Goal: Task Accomplishment & Management: Manage account settings

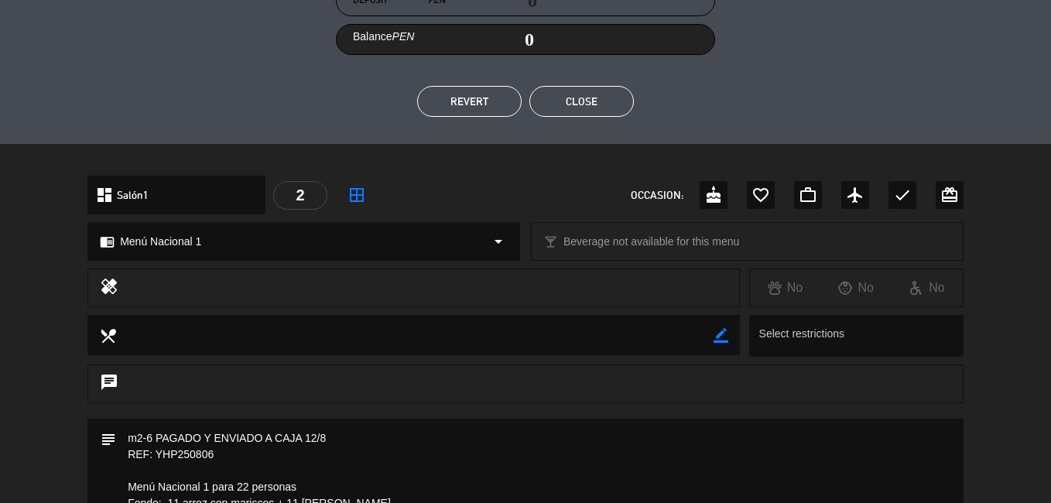
scroll to position [232, 0]
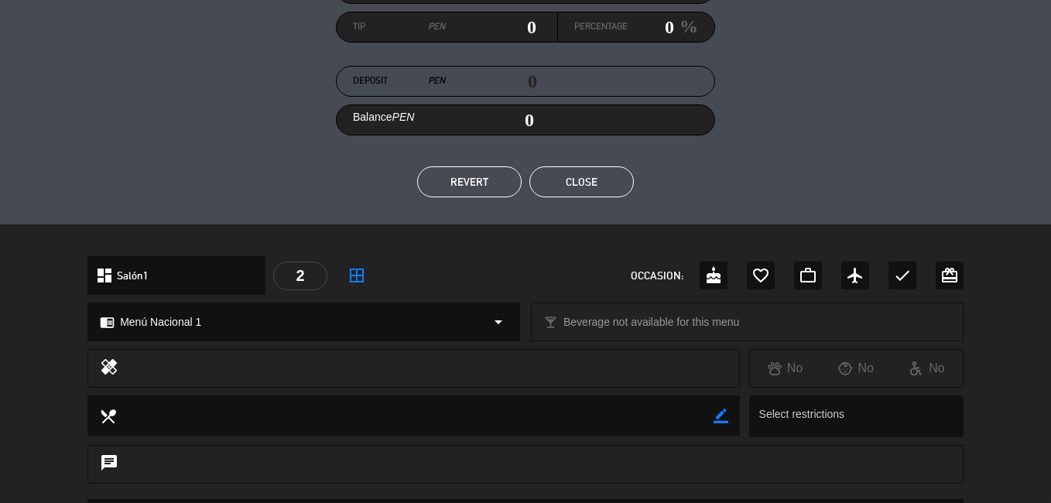
click at [576, 178] on button "Close" at bounding box center [581, 181] width 104 height 31
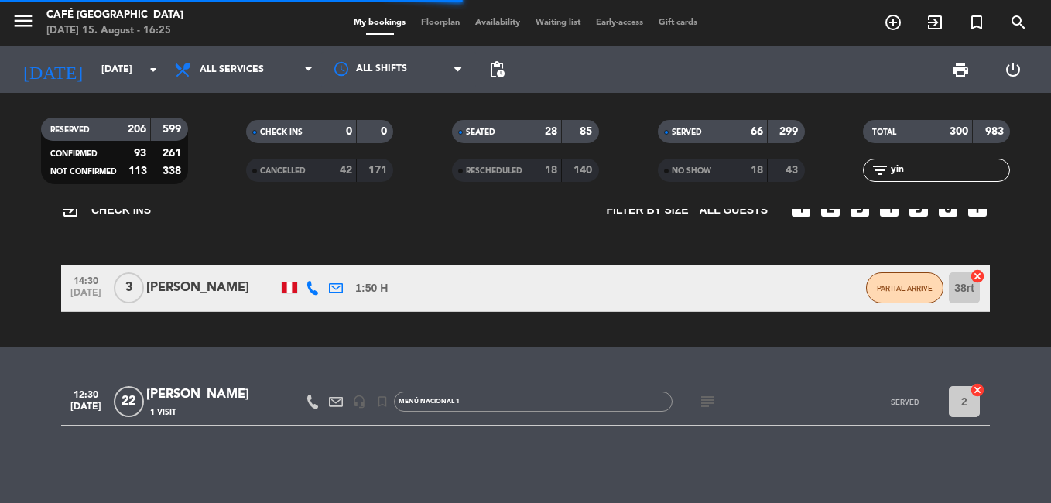
drag, startPoint x: 918, startPoint y: 169, endPoint x: 827, endPoint y: 176, distance: 90.8
click at [833, 175] on div "RESERVED 206 599 CONFIRMED 93 261 NOT CONFIRMED 113 338 CHECK INS 0 0 CANCELLED…" at bounding box center [525, 150] width 1051 height 85
type input "QN"
click at [200, 398] on div "QN [GEOGRAPHIC_DATA]" at bounding box center [212, 395] width 132 height 20
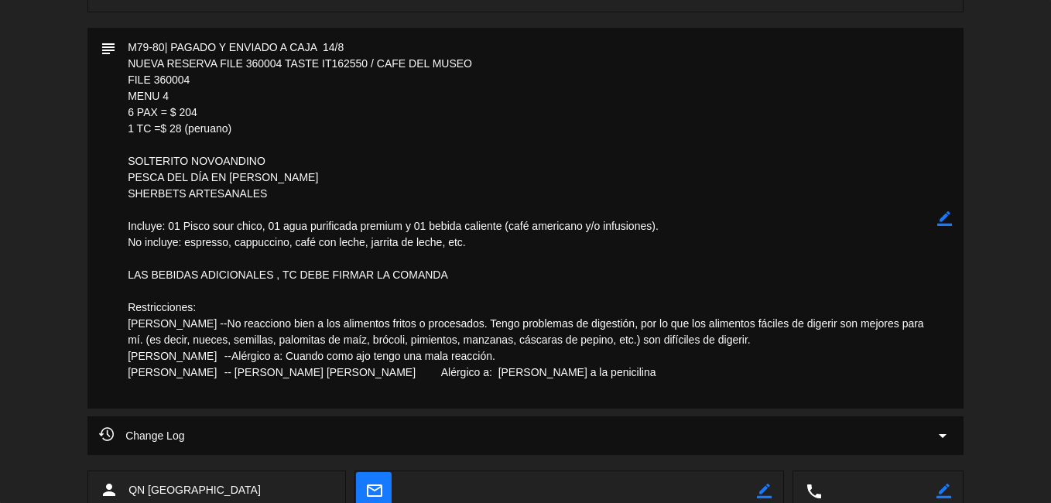
scroll to position [774, 0]
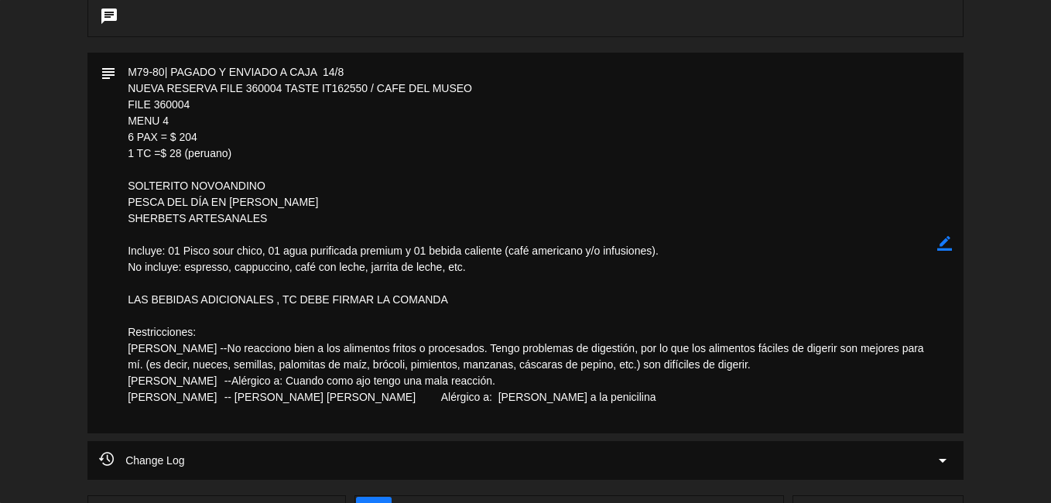
drag, startPoint x: 193, startPoint y: 100, endPoint x: 156, endPoint y: 104, distance: 36.6
click at [156, 104] on textarea at bounding box center [526, 243] width 821 height 381
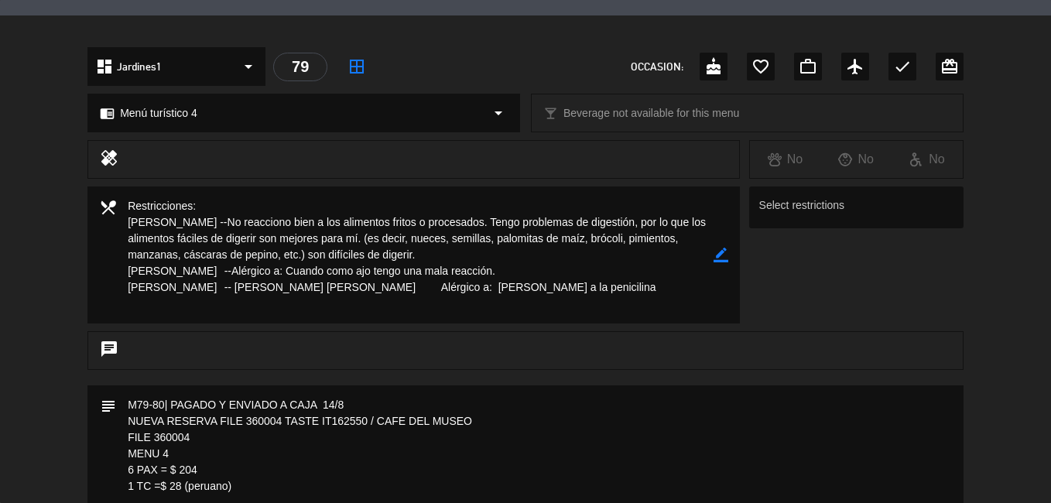
scroll to position [310, 0]
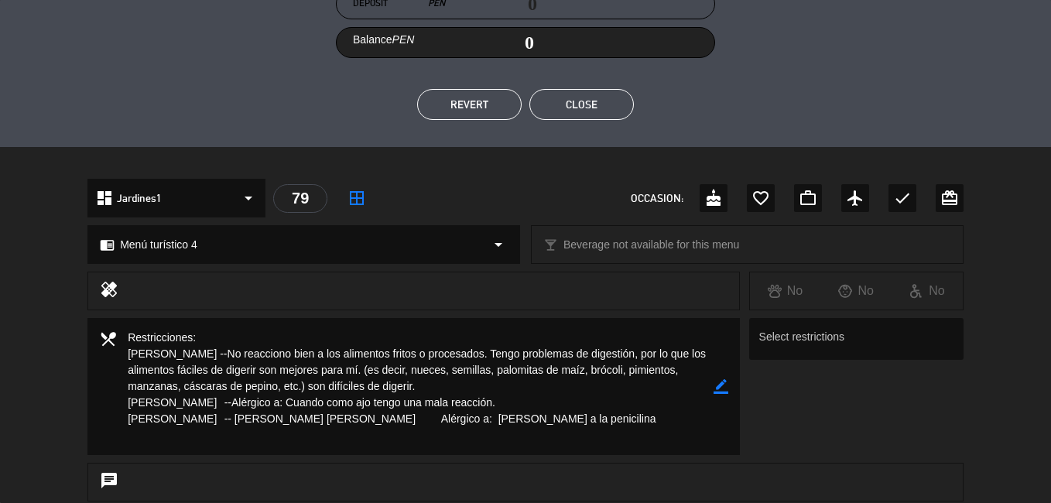
click at [574, 106] on button "Close" at bounding box center [581, 104] width 104 height 31
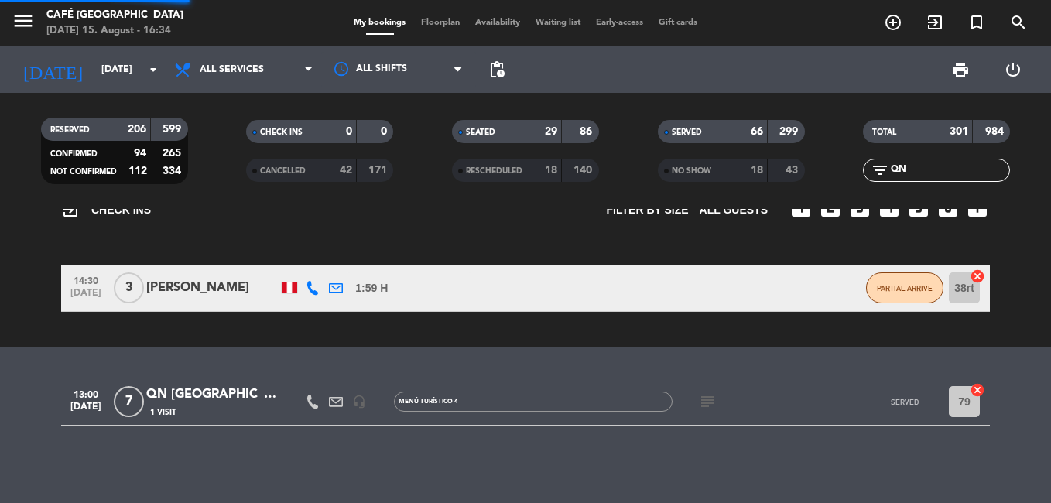
drag, startPoint x: 827, startPoint y: 180, endPoint x: 820, endPoint y: 180, distance: 7.8
click at [820, 180] on div "RESERVED 206 599 CONFIRMED 94 265 NOT CONFIRMED 112 334 CHECK INS 0 0 CANCELLED…" at bounding box center [525, 150] width 1051 height 85
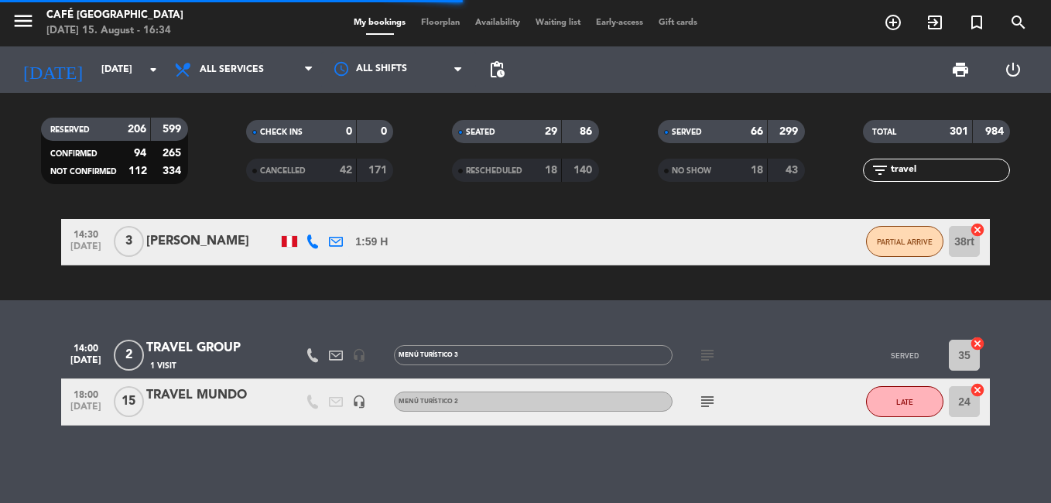
scroll to position [159, 0]
type input "travel"
click at [193, 361] on div "1 Visit" at bounding box center [212, 365] width 132 height 13
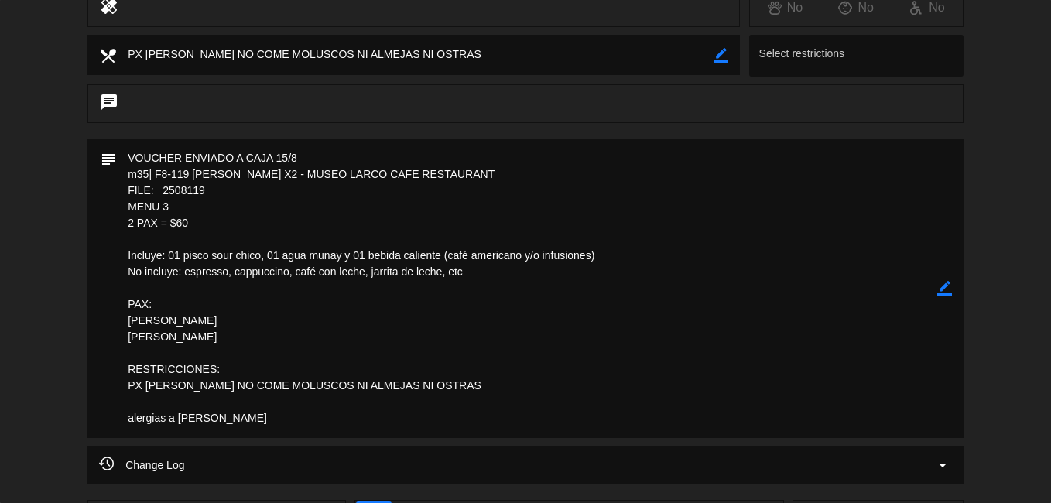
scroll to position [619, 0]
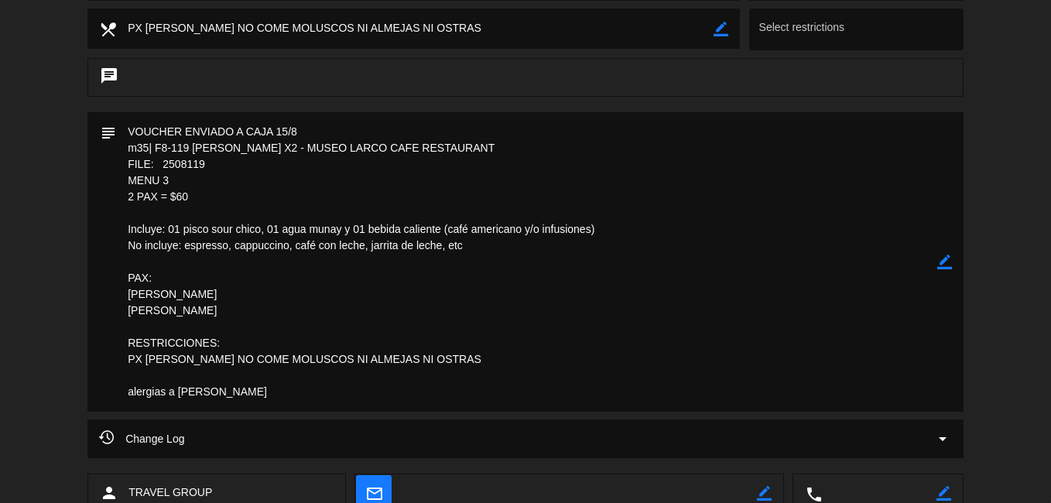
drag, startPoint x: 214, startPoint y: 162, endPoint x: 163, endPoint y: 163, distance: 51.9
click at [163, 163] on textarea at bounding box center [526, 261] width 821 height 299
click at [460, 203] on textarea at bounding box center [526, 261] width 821 height 299
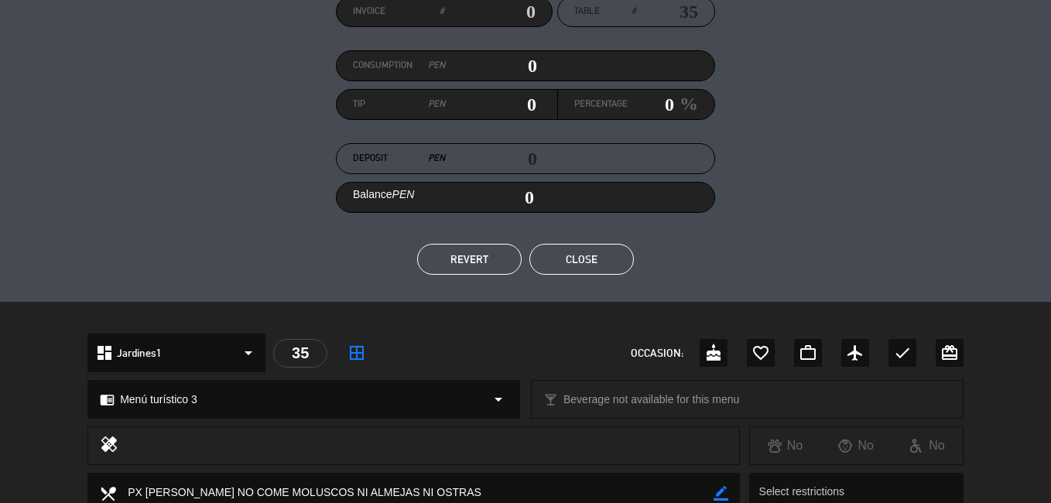
scroll to position [0, 0]
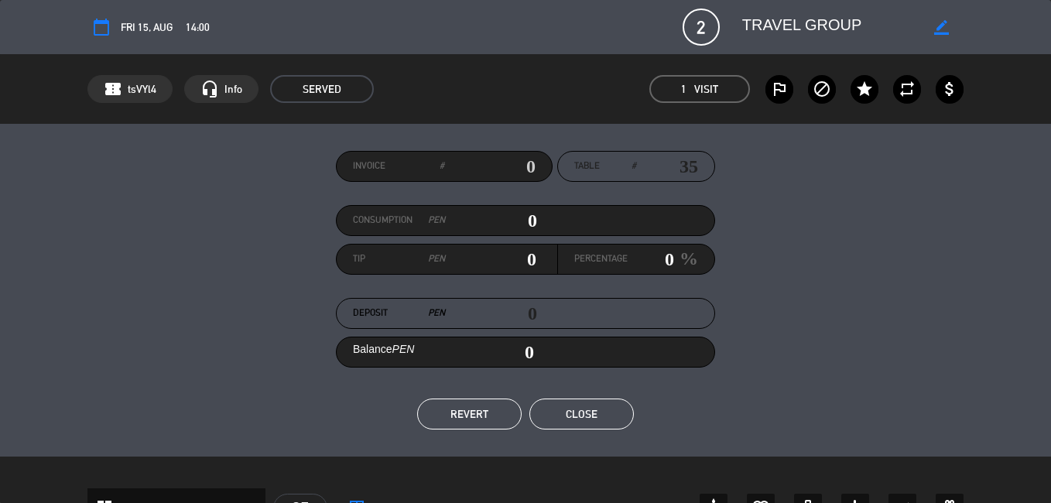
click at [580, 404] on button "Close" at bounding box center [581, 414] width 104 height 31
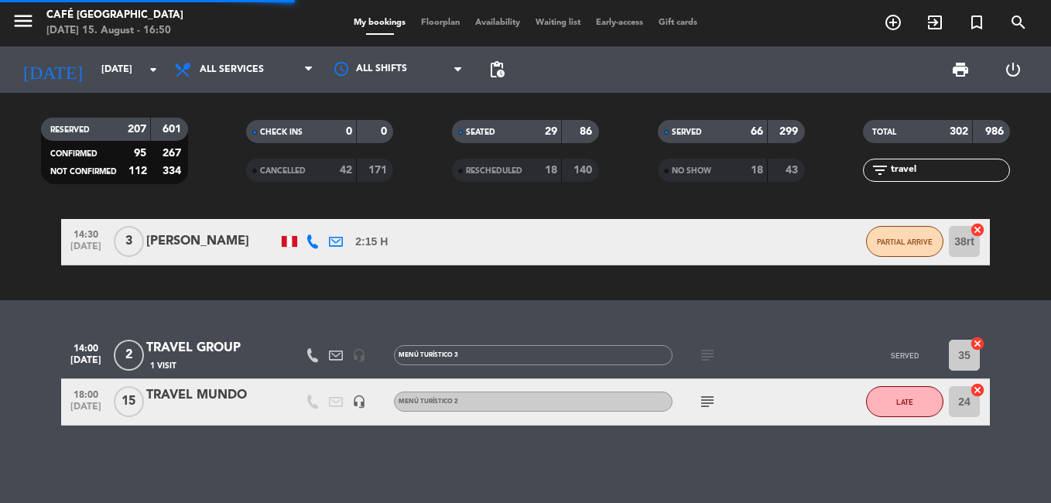
drag, startPoint x: 917, startPoint y: 172, endPoint x: 850, endPoint y: 169, distance: 66.6
click at [850, 169] on div "filter_list travel" at bounding box center [936, 170] width 206 height 23
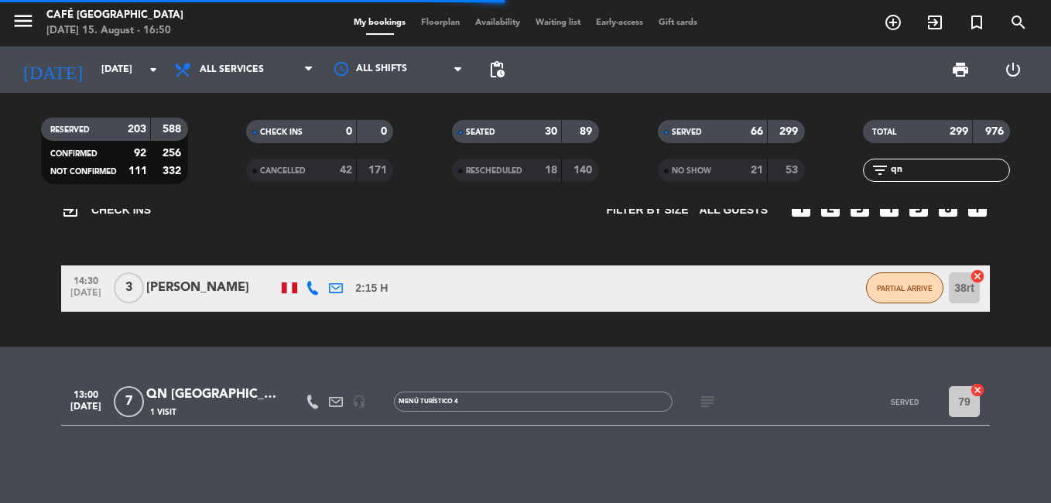
type input "qn"
click at [202, 402] on div "QN [GEOGRAPHIC_DATA]" at bounding box center [212, 395] width 132 height 20
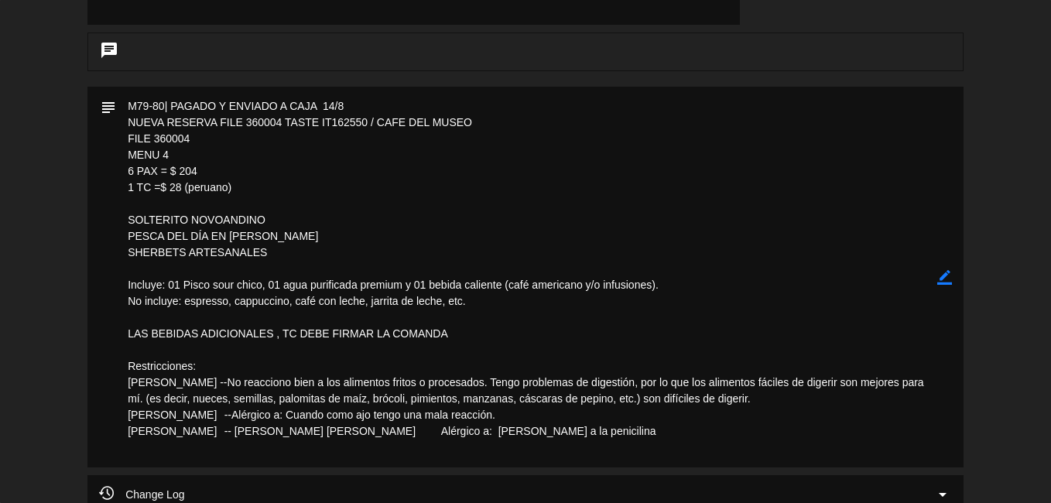
scroll to position [774, 0]
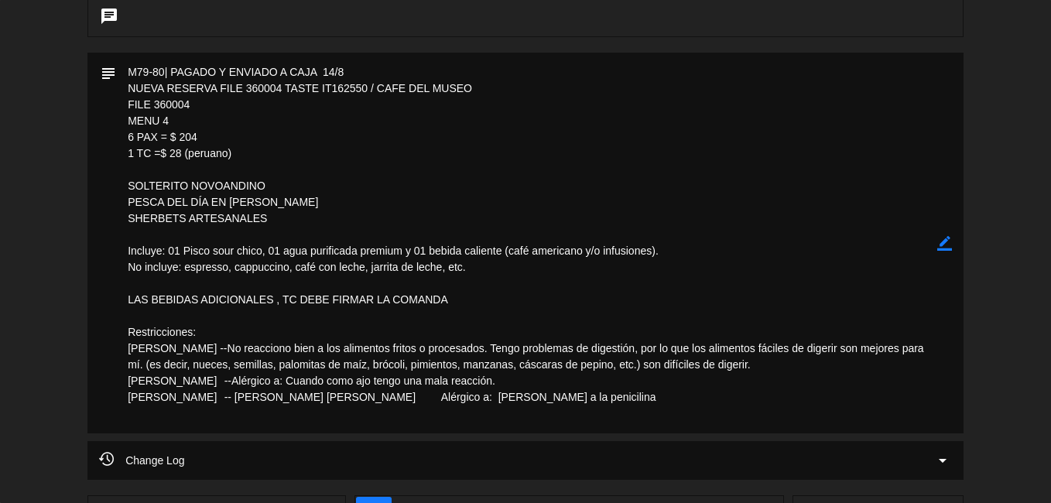
drag, startPoint x: 193, startPoint y: 101, endPoint x: 152, endPoint y: 101, distance: 40.2
click at [152, 101] on textarea at bounding box center [526, 243] width 821 height 381
click at [337, 179] on textarea at bounding box center [526, 243] width 821 height 381
drag, startPoint x: 186, startPoint y: 104, endPoint x: 173, endPoint y: 101, distance: 13.5
click at [174, 101] on textarea at bounding box center [526, 243] width 821 height 381
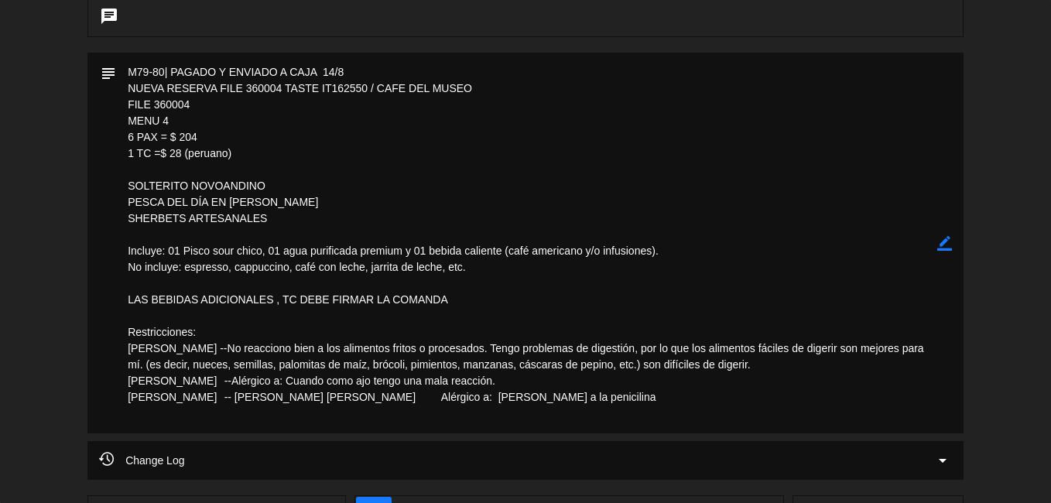
click at [602, 212] on textarea at bounding box center [526, 243] width 821 height 381
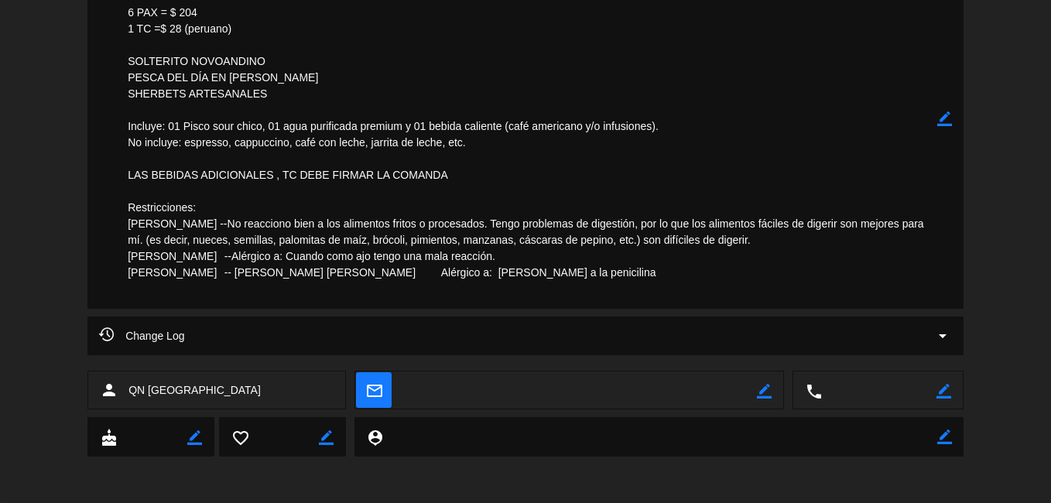
scroll to position [589, 0]
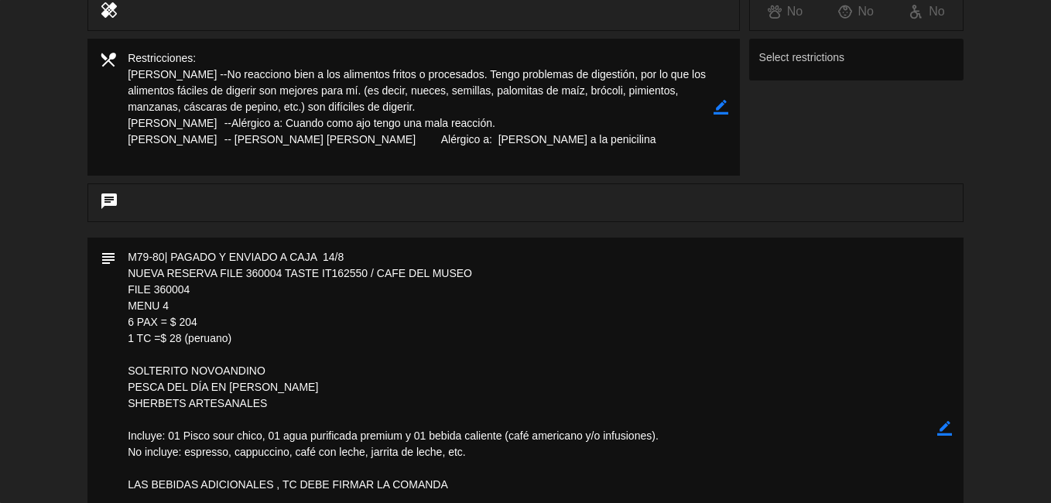
drag, startPoint x: 192, startPoint y: 290, endPoint x: 156, endPoint y: 291, distance: 36.4
click at [156, 291] on textarea at bounding box center [526, 428] width 821 height 381
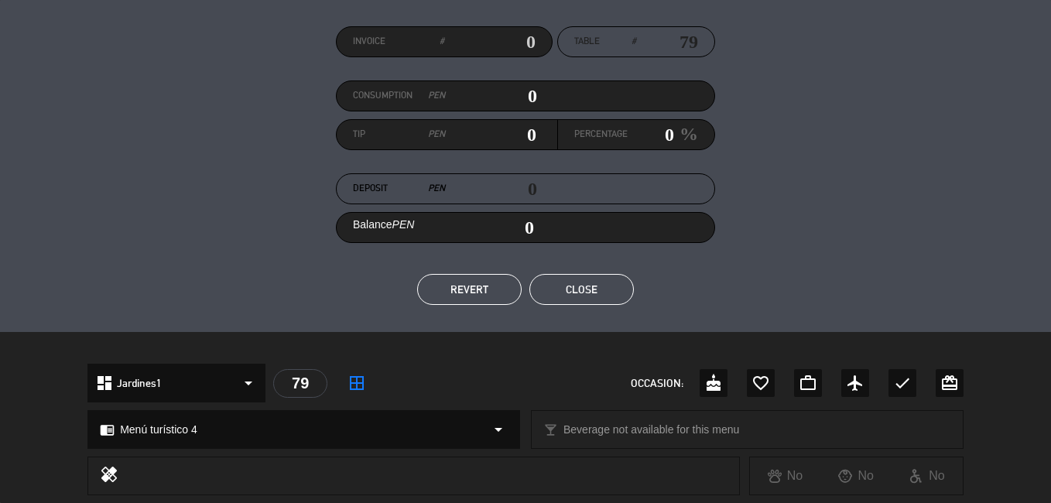
click at [587, 275] on button "Close" at bounding box center [581, 289] width 104 height 31
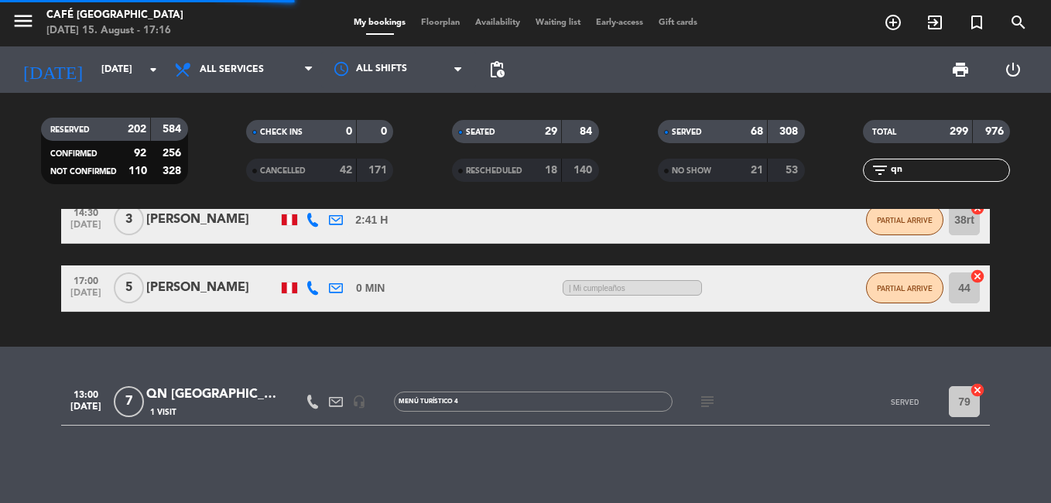
drag, startPoint x: 929, startPoint y: 159, endPoint x: 857, endPoint y: 175, distance: 72.9
click at [857, 175] on div "filter_list qn" at bounding box center [936, 170] width 206 height 23
drag, startPoint x: 857, startPoint y: 175, endPoint x: 919, endPoint y: 172, distance: 62.0
click at [919, 172] on input "qn" at bounding box center [949, 170] width 120 height 17
click at [888, 176] on div "filter_list qn" at bounding box center [936, 170] width 147 height 23
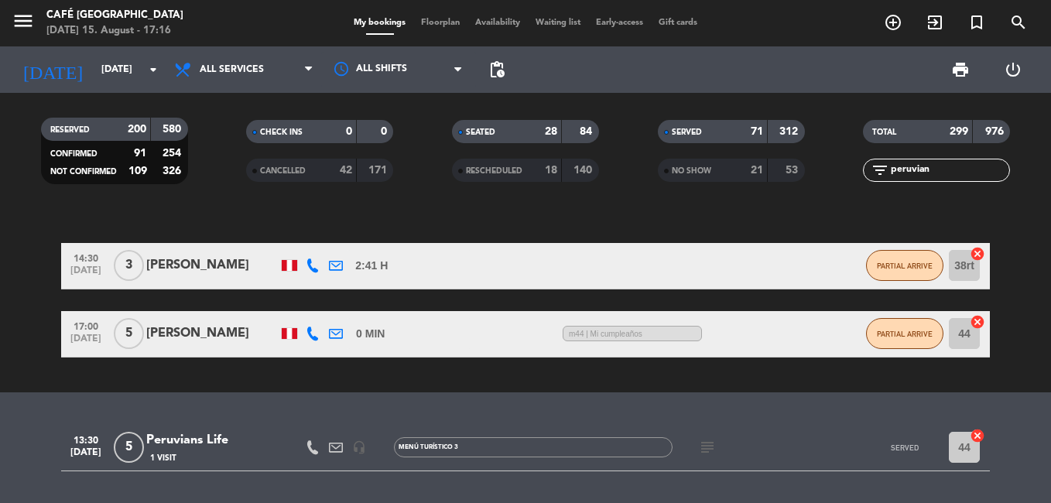
scroll to position [181, 0]
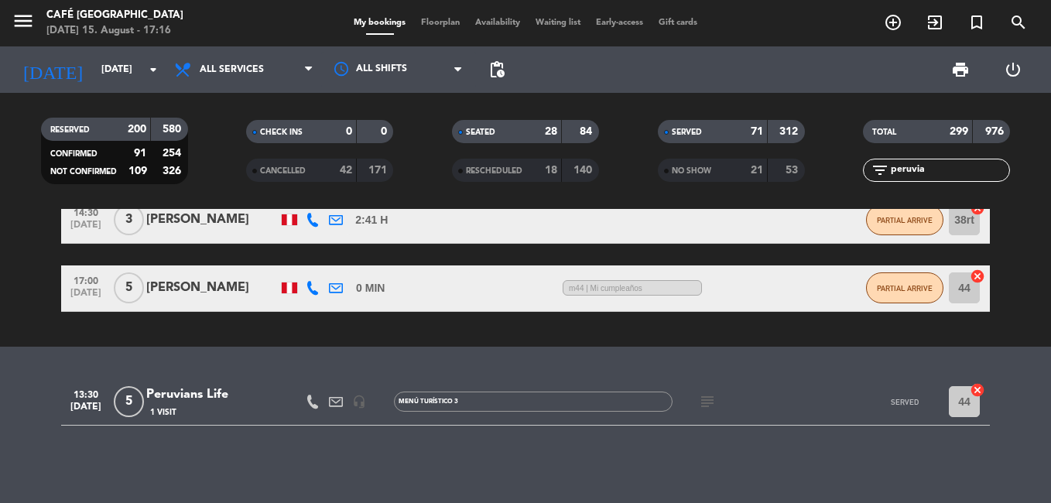
type input "peruvia"
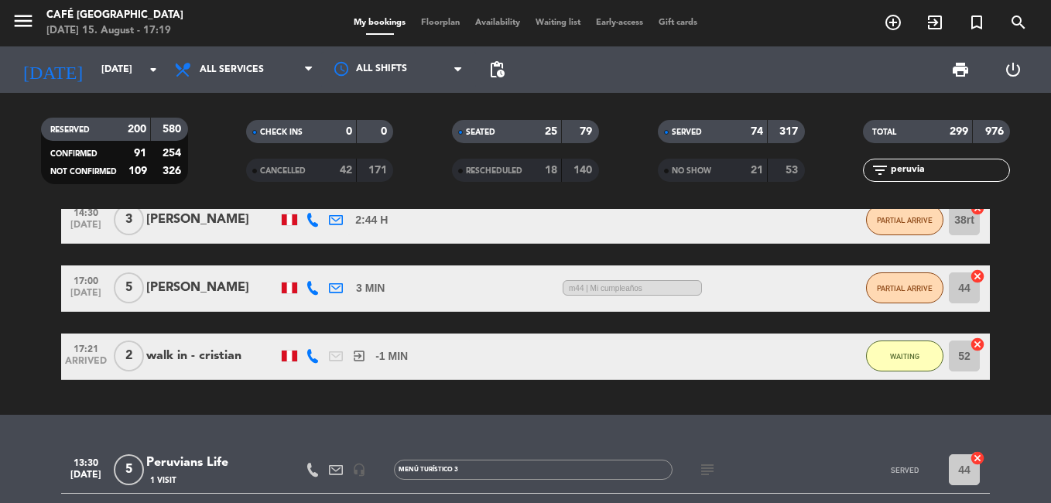
scroll to position [249, 0]
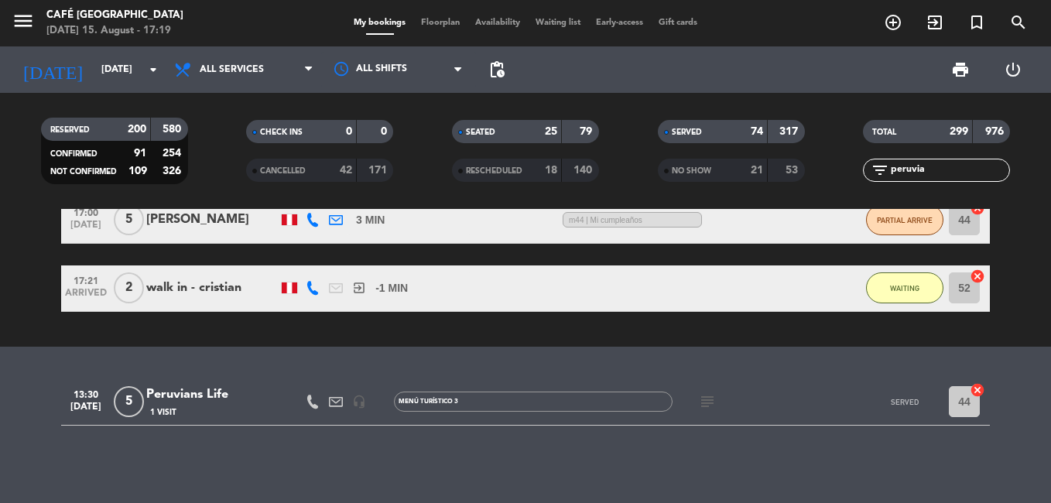
click at [233, 408] on div "1 Visit" at bounding box center [212, 412] width 132 height 13
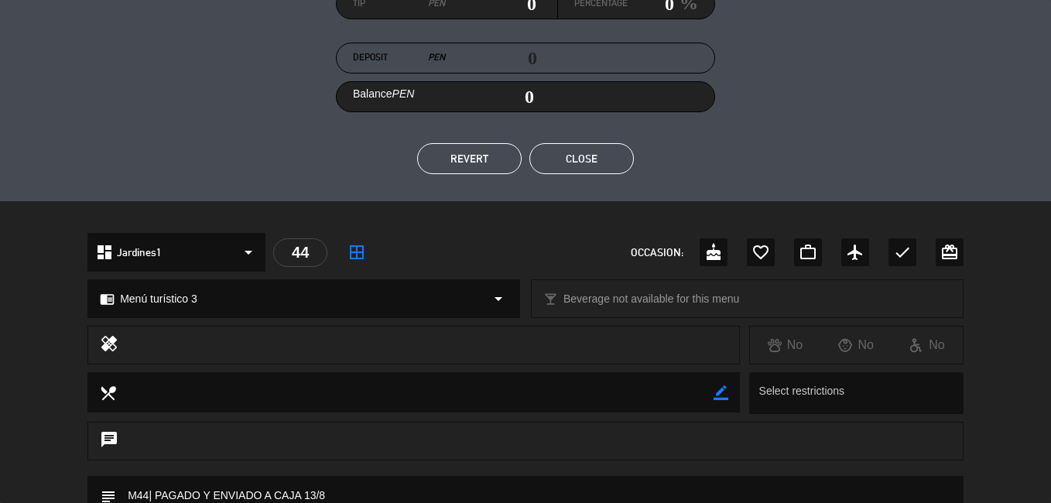
scroll to position [155, 0]
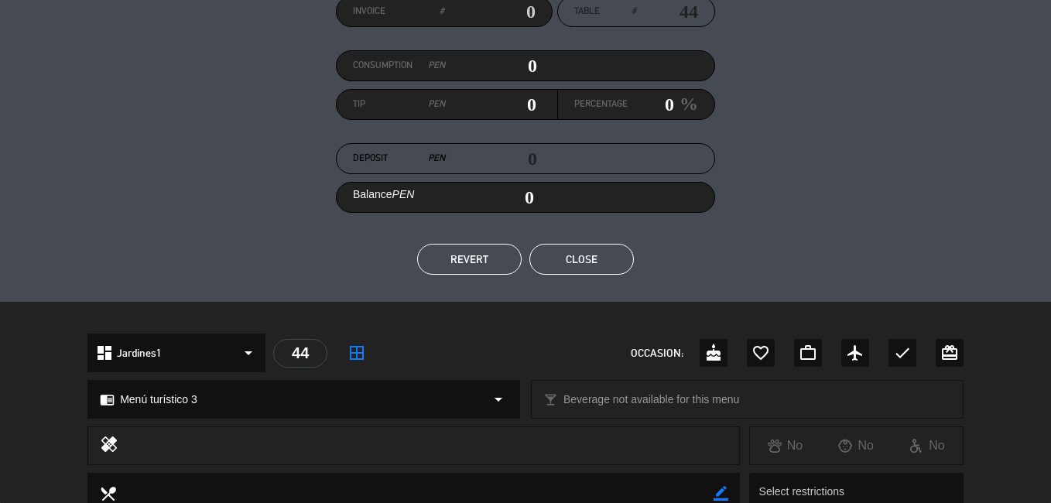
click at [594, 256] on button "Close" at bounding box center [581, 259] width 104 height 31
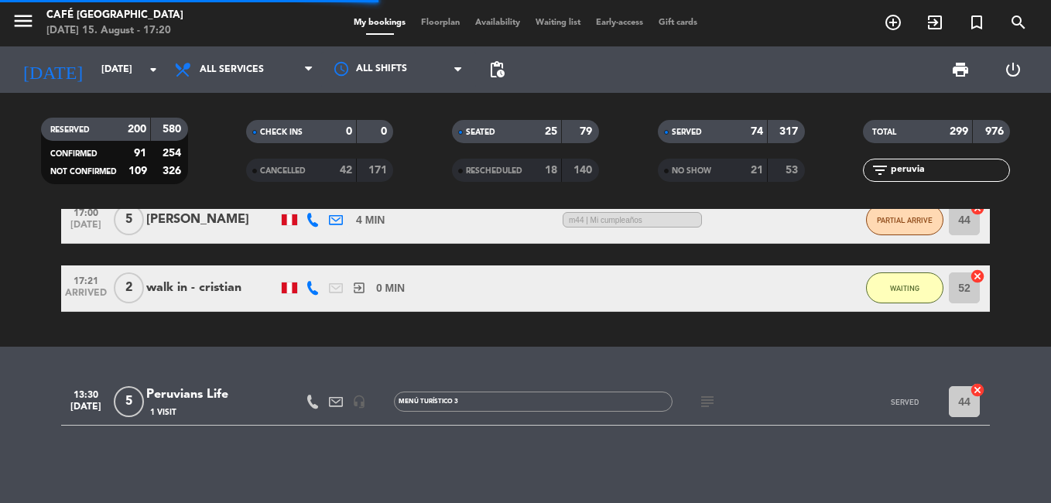
drag, startPoint x: 931, startPoint y: 174, endPoint x: 857, endPoint y: 176, distance: 73.5
click at [857, 176] on div "filter_list peruvia" at bounding box center [936, 170] width 206 height 23
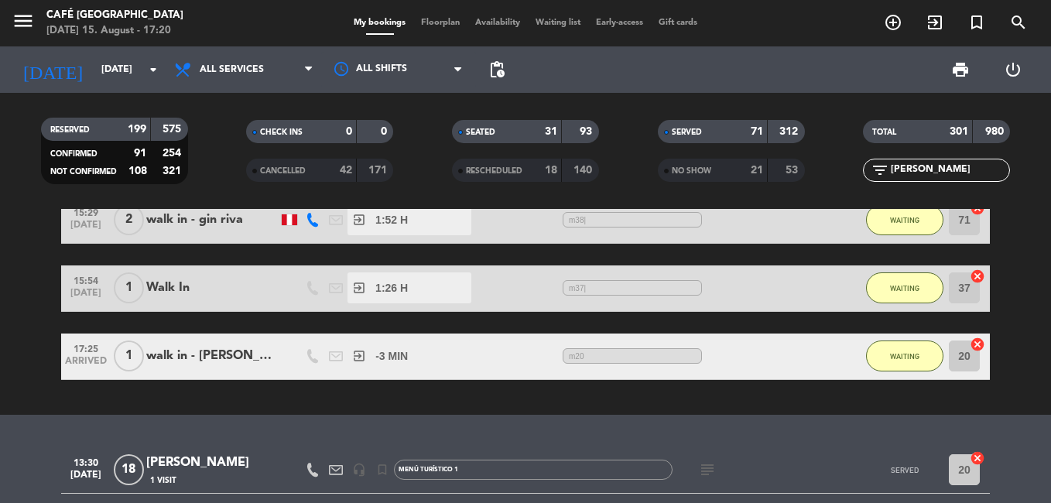
type input "[PERSON_NAME]"
click at [191, 477] on div "1 Visit" at bounding box center [212, 480] width 132 height 13
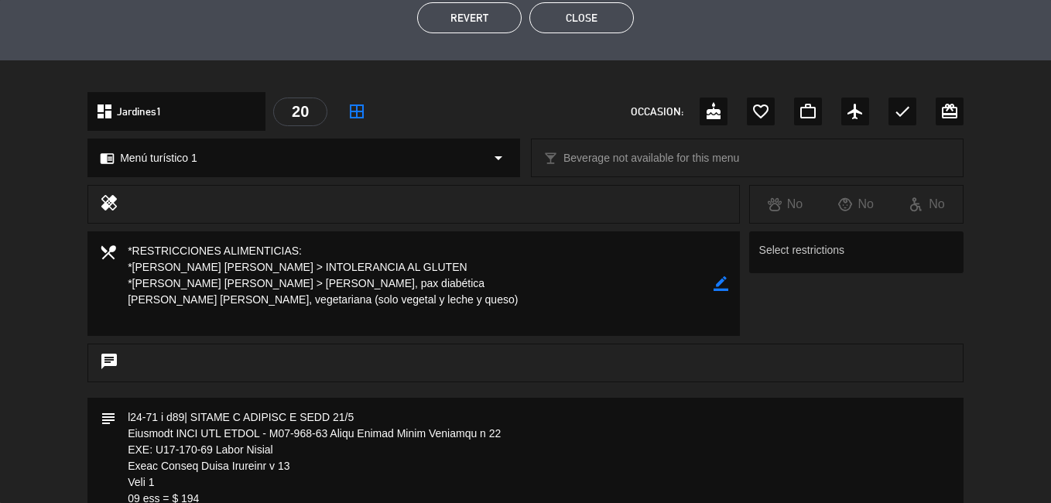
scroll to position [187, 0]
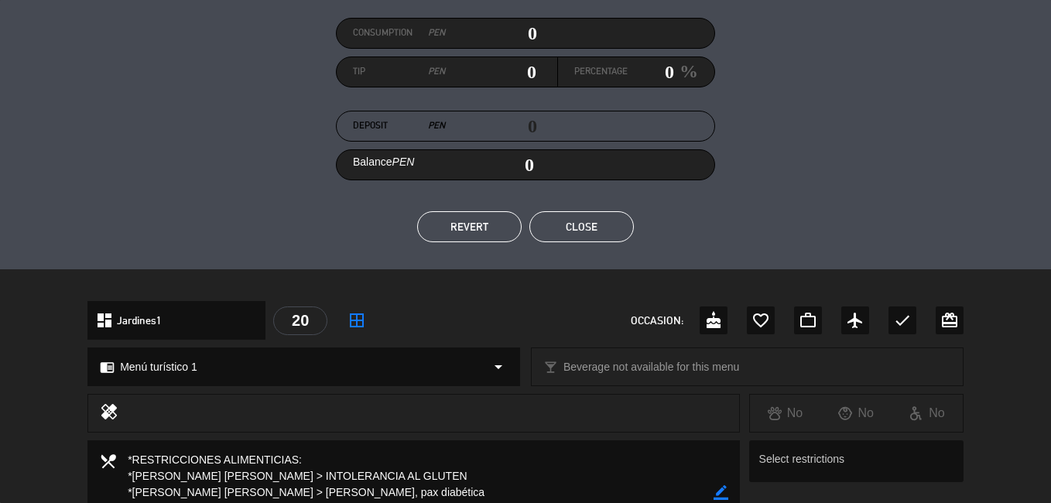
click at [566, 230] on button "Close" at bounding box center [581, 226] width 104 height 31
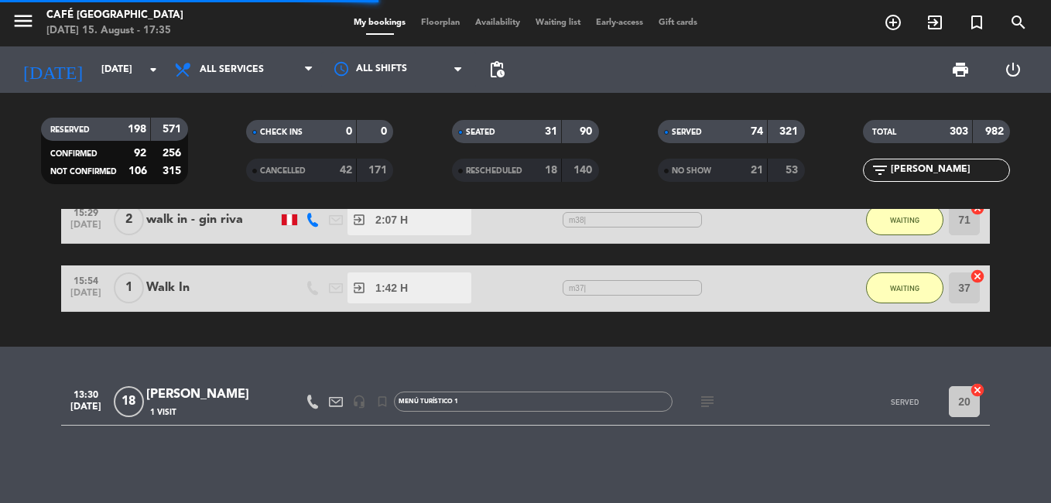
drag, startPoint x: 922, startPoint y: 167, endPoint x: 855, endPoint y: 175, distance: 67.8
click at [855, 175] on div "filter_list [PERSON_NAME]" at bounding box center [936, 170] width 206 height 23
click at [225, 406] on div "1 Visit" at bounding box center [212, 412] width 132 height 13
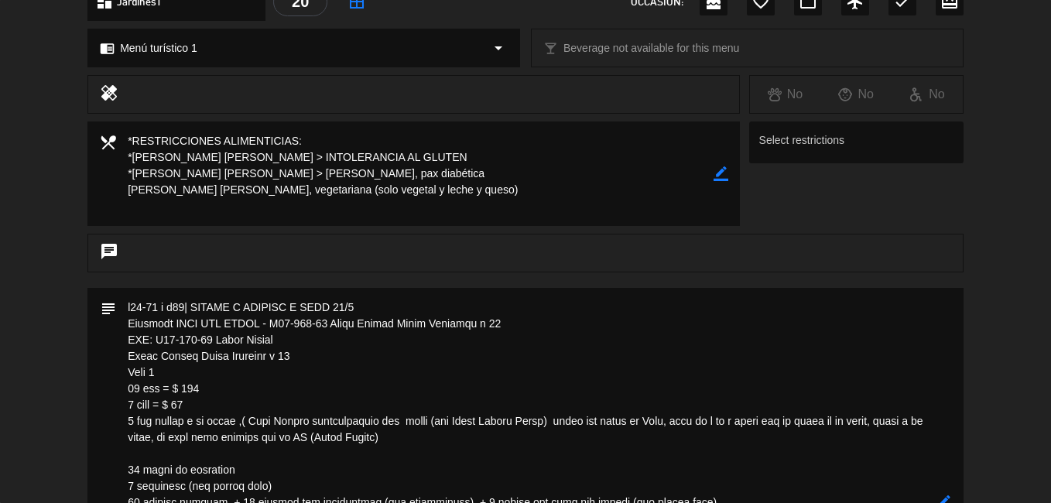
scroll to position [310, 0]
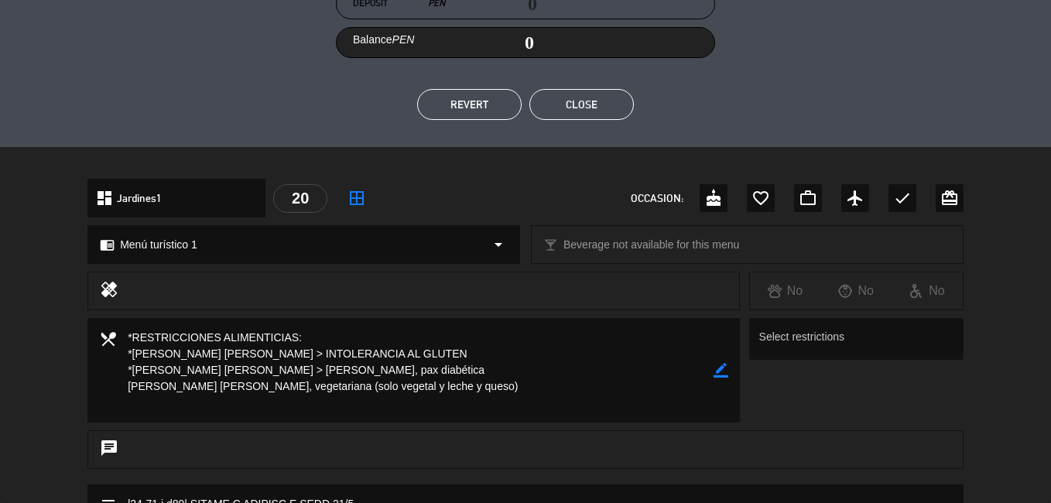
click at [615, 111] on button "Close" at bounding box center [581, 104] width 104 height 31
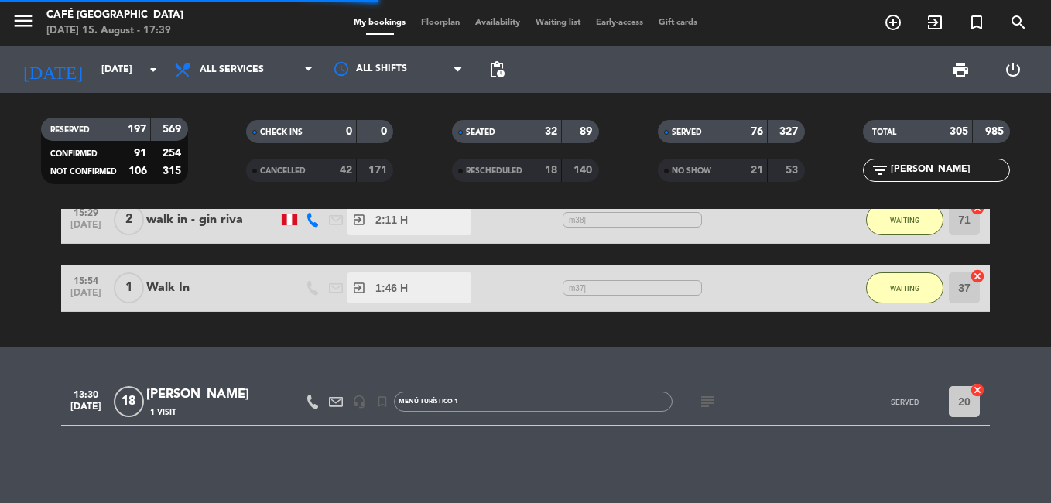
drag, startPoint x: 964, startPoint y: 170, endPoint x: 805, endPoint y: 169, distance: 159.4
click at [805, 169] on div "RESERVED 197 569 CONFIRMED 91 254 NOT CONFIRMED 106 315 CHECK INS 0 0 CANCELLED…" at bounding box center [525, 150] width 1051 height 85
type input "qn"
click at [193, 411] on div "1 Visit" at bounding box center [212, 412] width 132 height 13
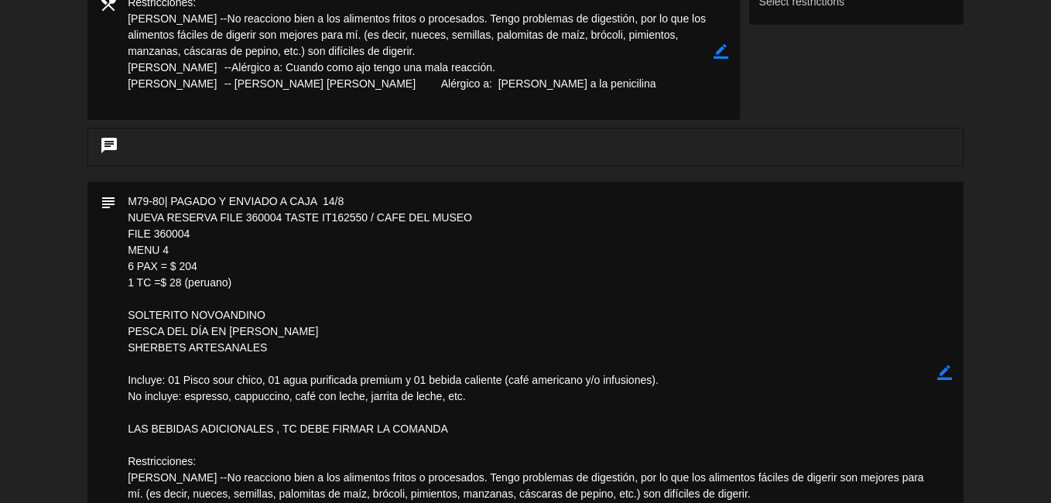
scroll to position [696, 0]
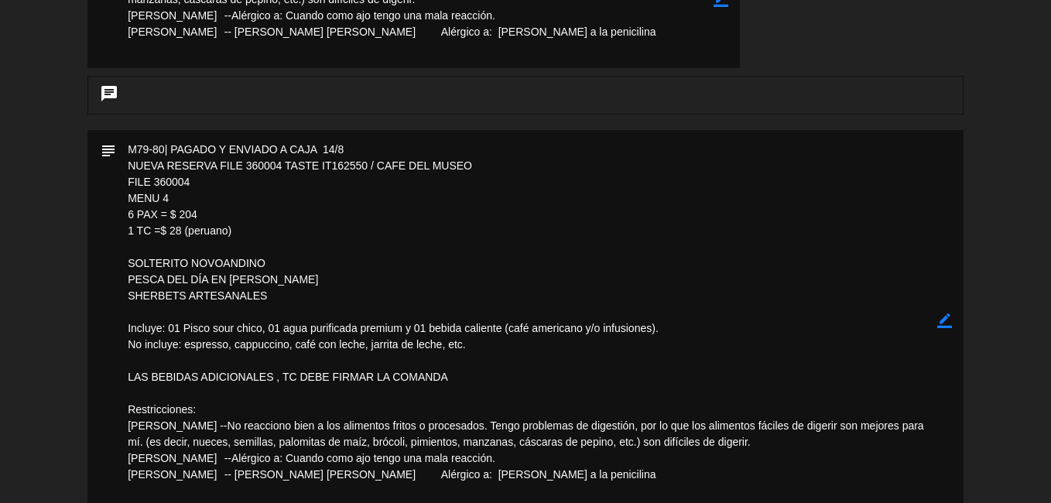
drag, startPoint x: 193, startPoint y: 187, endPoint x: 154, endPoint y: 185, distance: 38.8
click at [154, 185] on textarea at bounding box center [526, 320] width 821 height 381
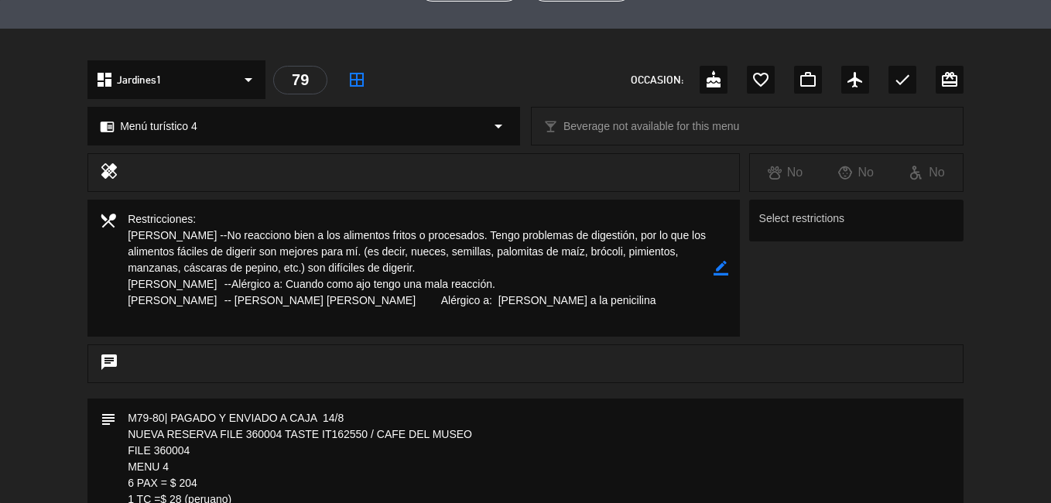
scroll to position [125, 0]
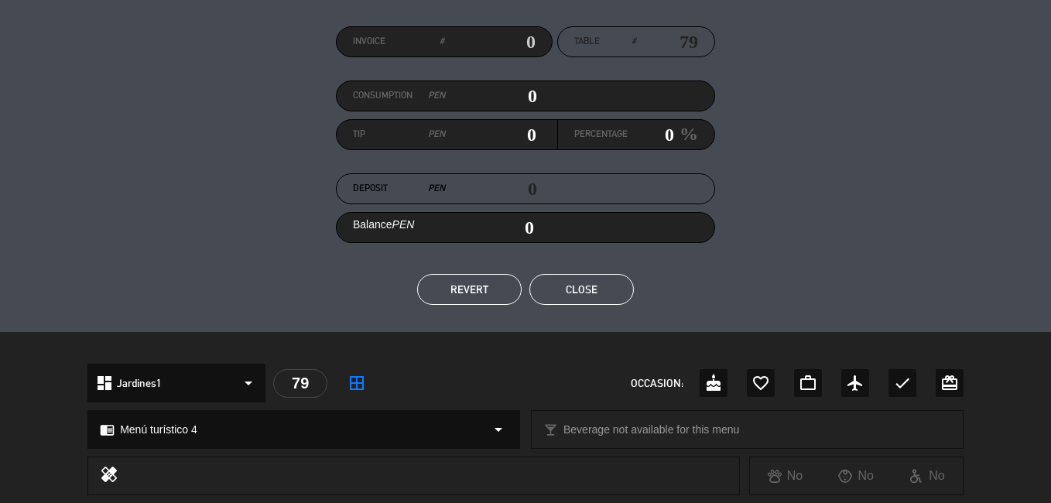
click at [559, 281] on button "Close" at bounding box center [581, 289] width 104 height 31
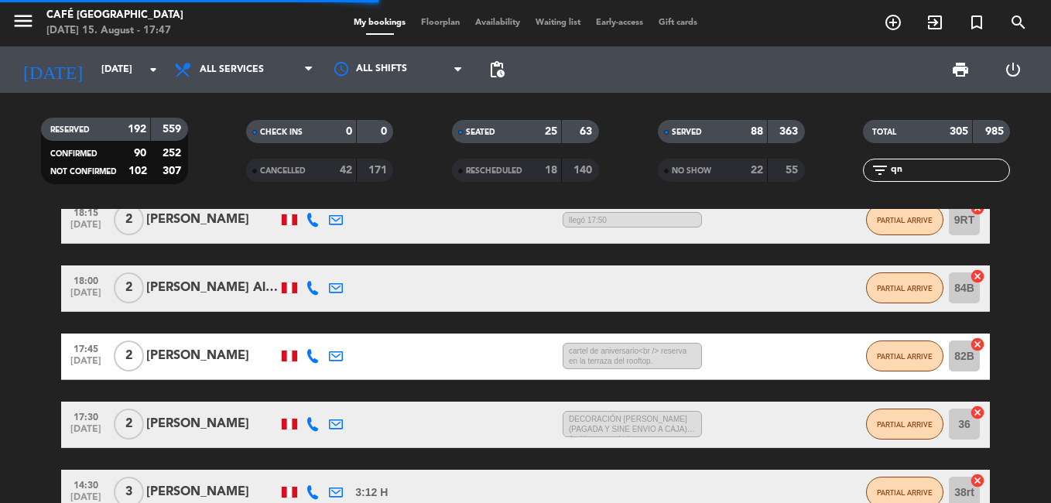
drag, startPoint x: 912, startPoint y: 166, endPoint x: 867, endPoint y: 161, distance: 45.1
click at [867, 161] on div "filter_list qn" at bounding box center [936, 170] width 147 height 23
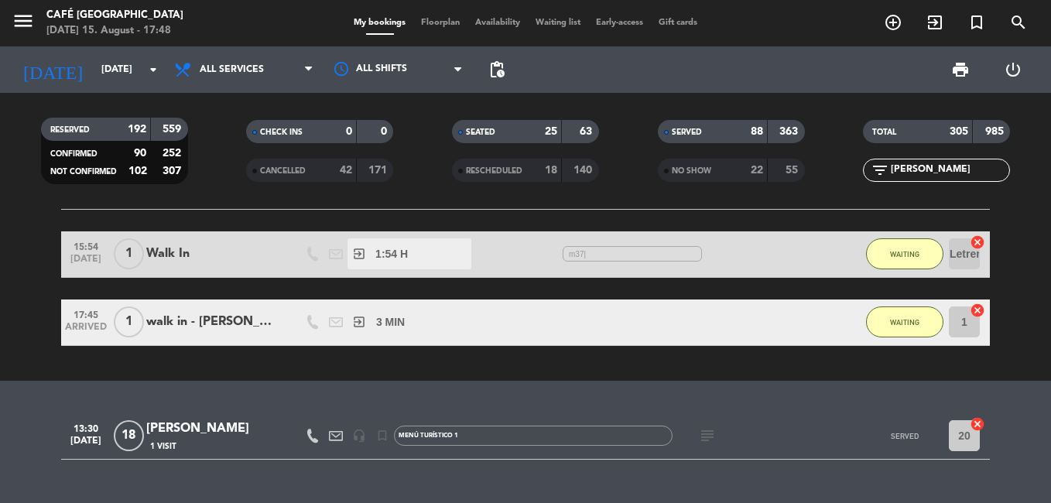
scroll to position [590, 0]
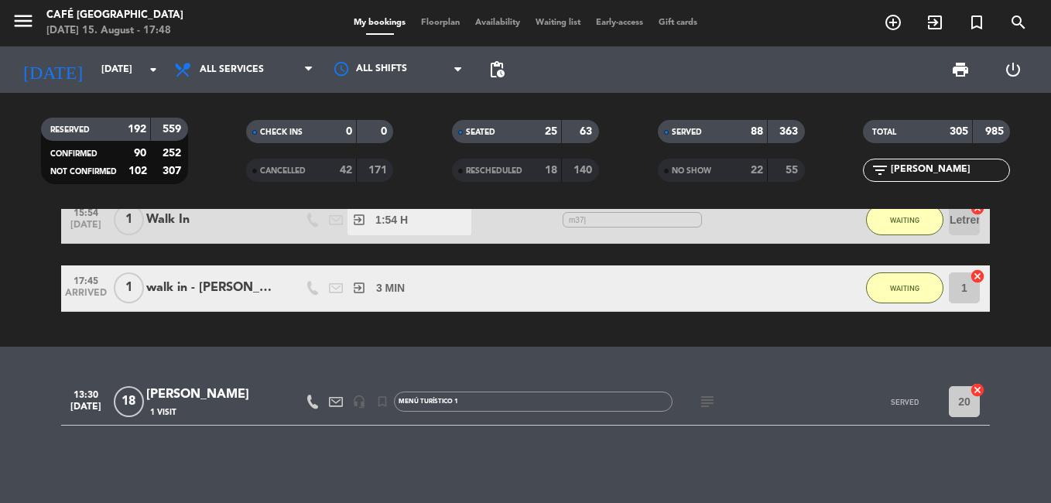
click at [248, 413] on div "1 Visit" at bounding box center [212, 412] width 132 height 13
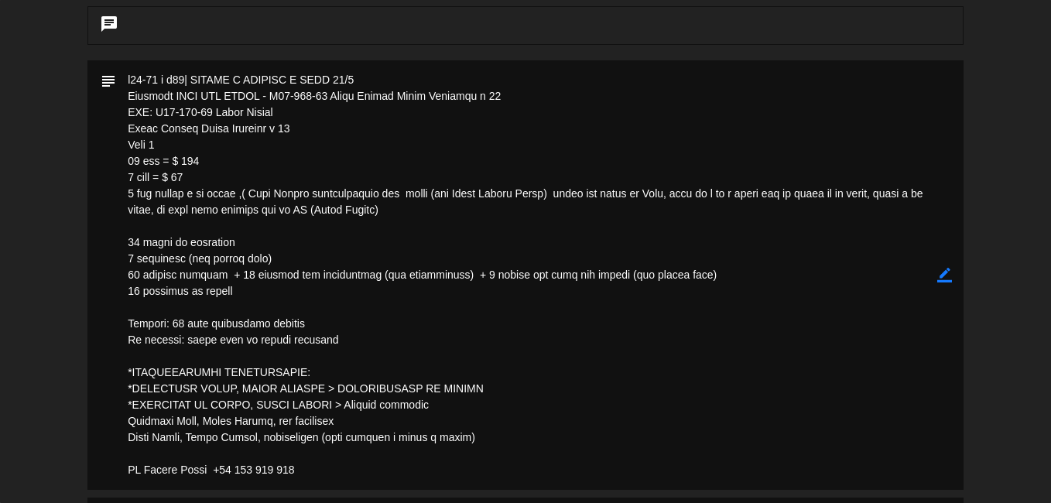
scroll to position [696, 0]
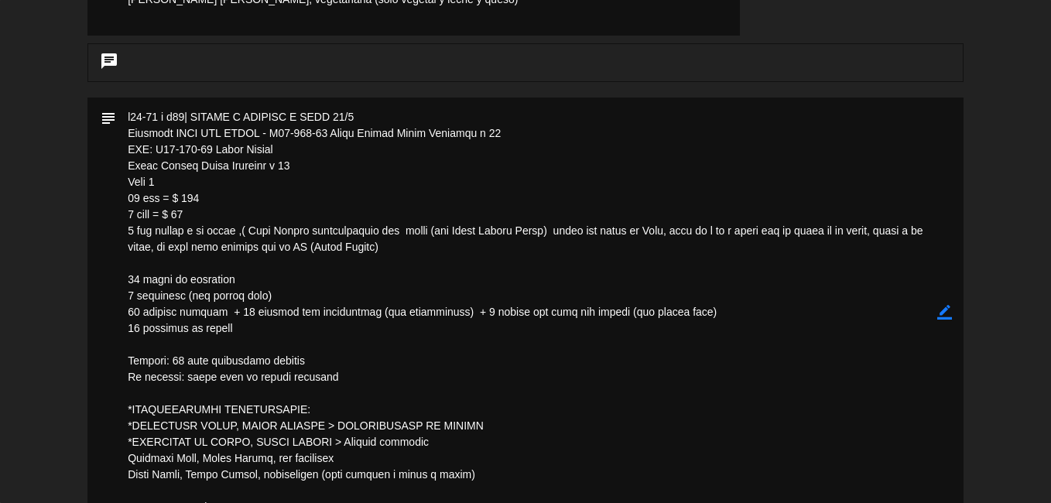
drag, startPoint x: 286, startPoint y: 145, endPoint x: 155, endPoint y: 151, distance: 131.7
click at [155, 151] on textarea at bounding box center [526, 312] width 821 height 429
click at [585, 327] on textarea at bounding box center [526, 312] width 821 height 429
drag, startPoint x: 282, startPoint y: 149, endPoint x: 152, endPoint y: 146, distance: 130.0
click at [152, 146] on textarea at bounding box center [526, 312] width 821 height 429
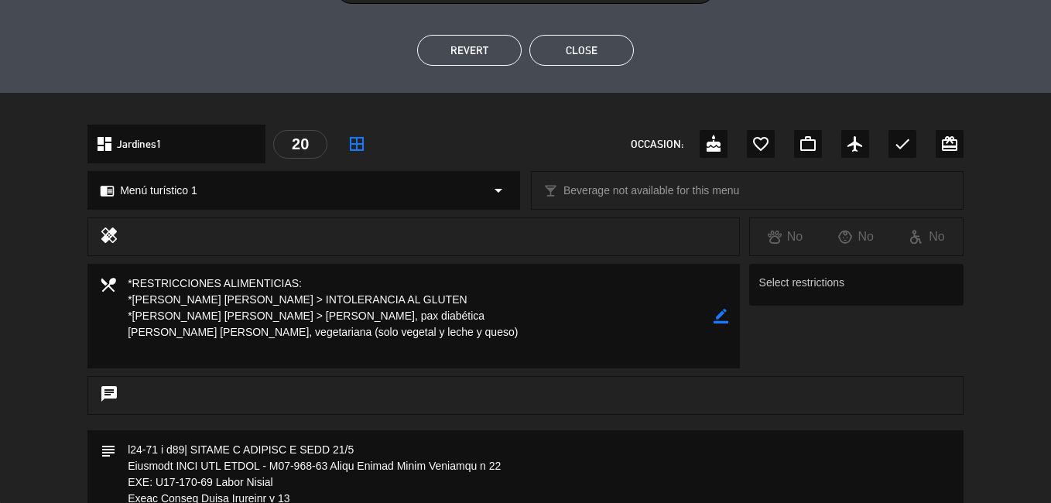
scroll to position [342, 0]
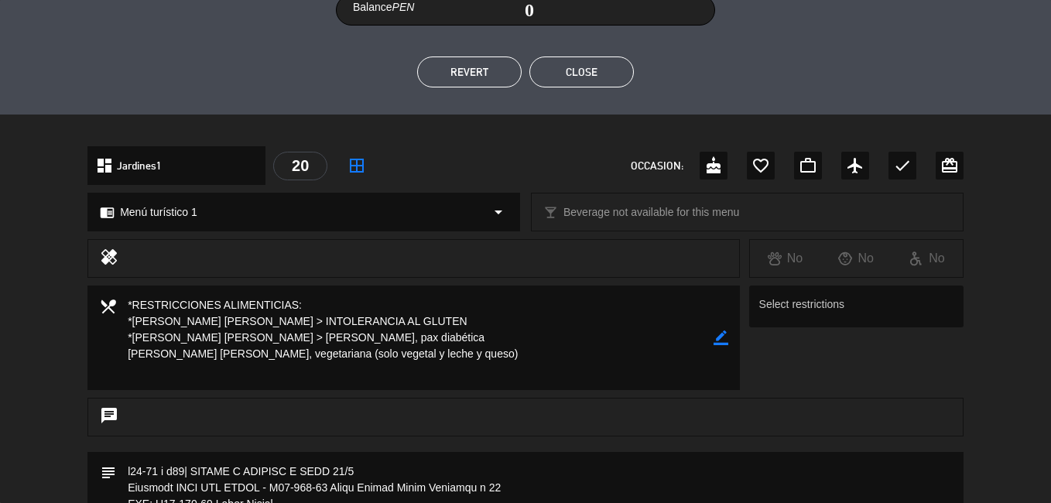
click at [587, 63] on button "Close" at bounding box center [581, 71] width 104 height 31
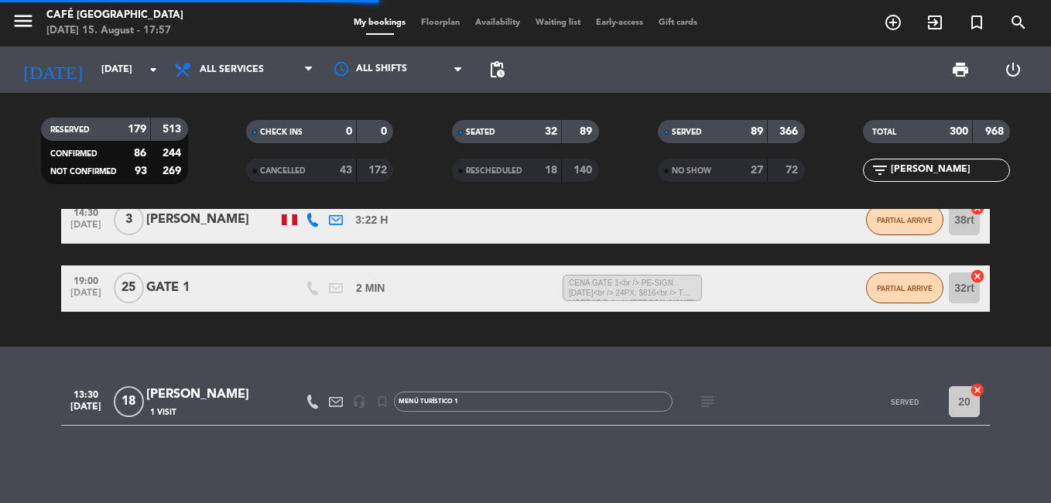
drag, startPoint x: 919, startPoint y: 169, endPoint x: 840, endPoint y: 178, distance: 79.5
click at [840, 178] on div "filter_list [PERSON_NAME]" at bounding box center [936, 170] width 206 height 23
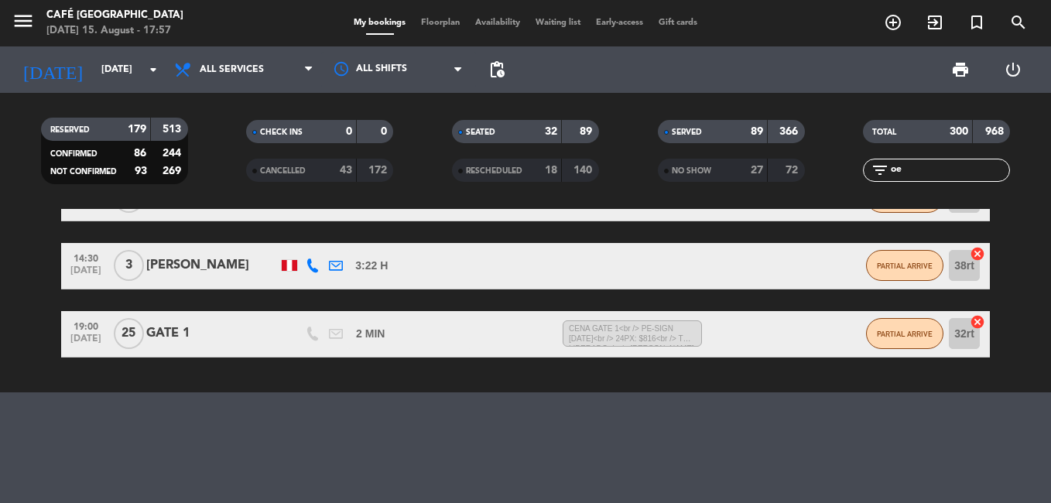
scroll to position [522, 0]
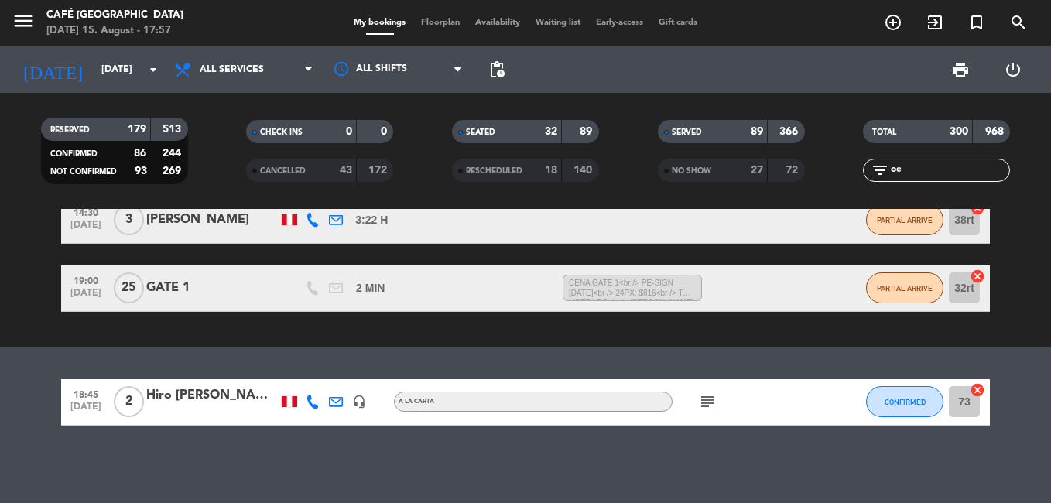
type input "o"
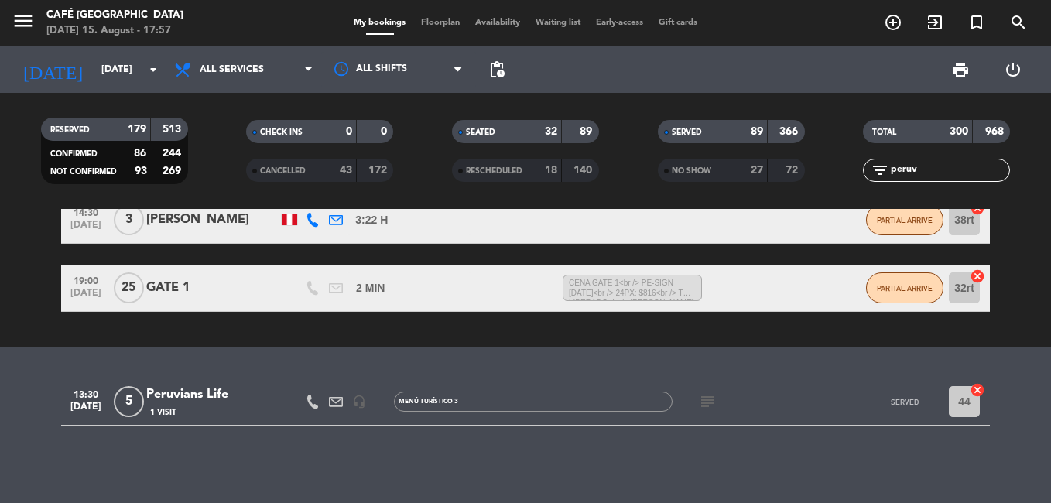
click at [183, 406] on div "1 Visit" at bounding box center [212, 412] width 132 height 13
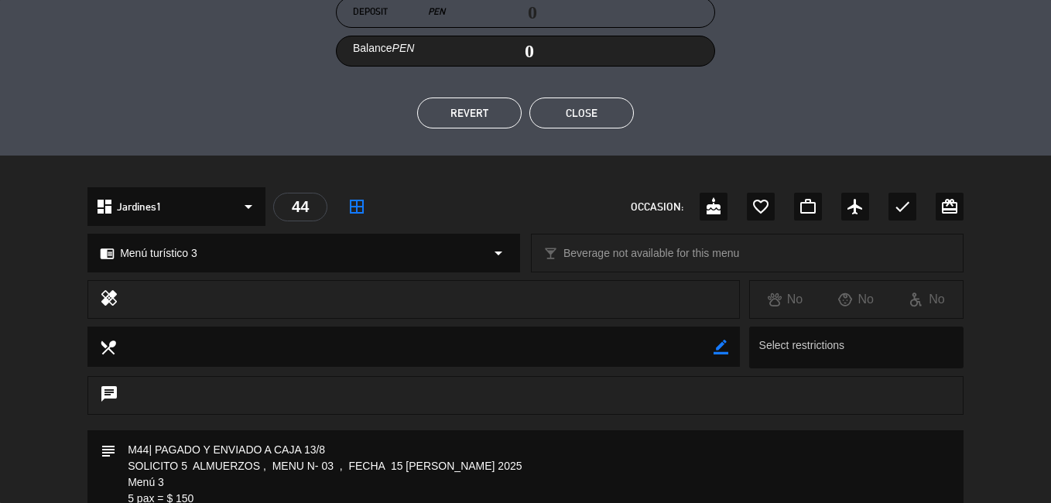
scroll to position [155, 0]
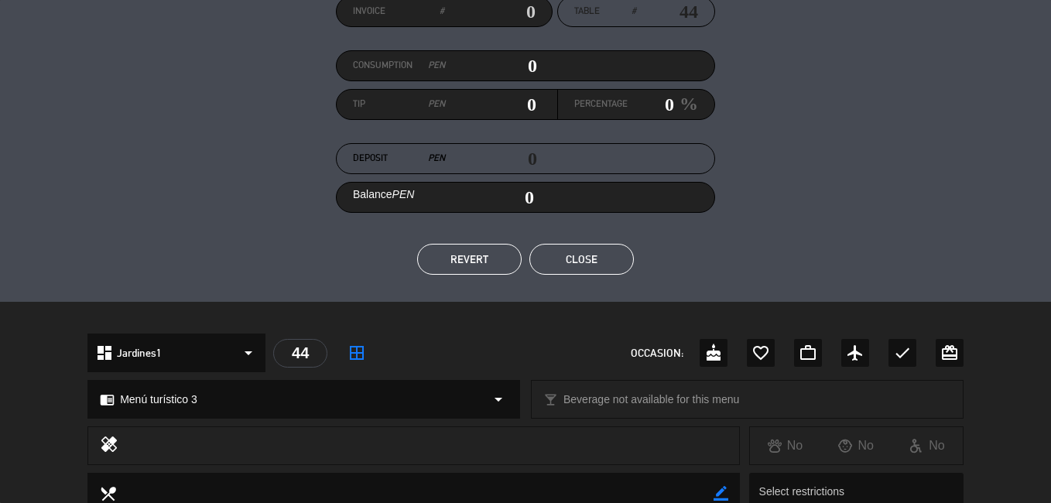
click at [590, 264] on button "Close" at bounding box center [581, 259] width 104 height 31
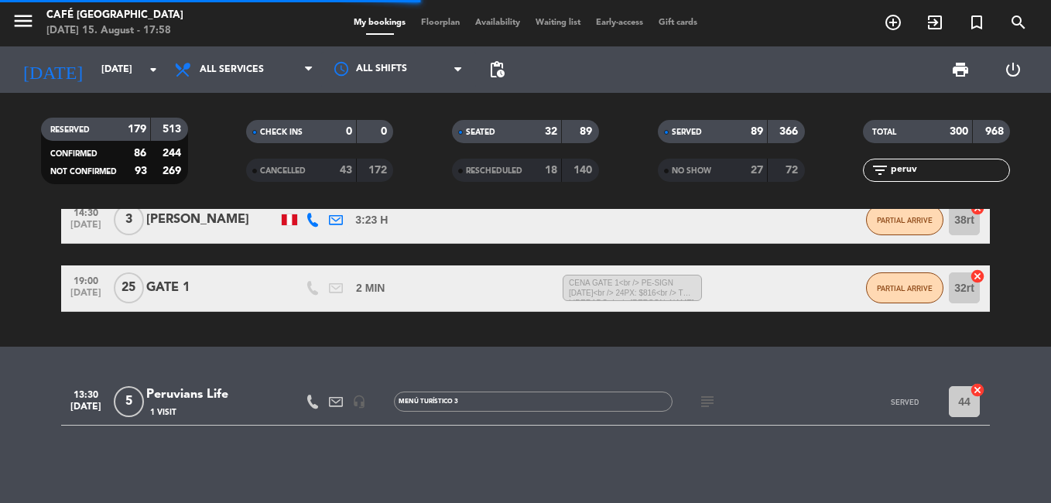
drag, startPoint x: 925, startPoint y: 166, endPoint x: 868, endPoint y: 168, distance: 56.5
click at [871, 168] on div "filter_list peruv" at bounding box center [936, 170] width 147 height 23
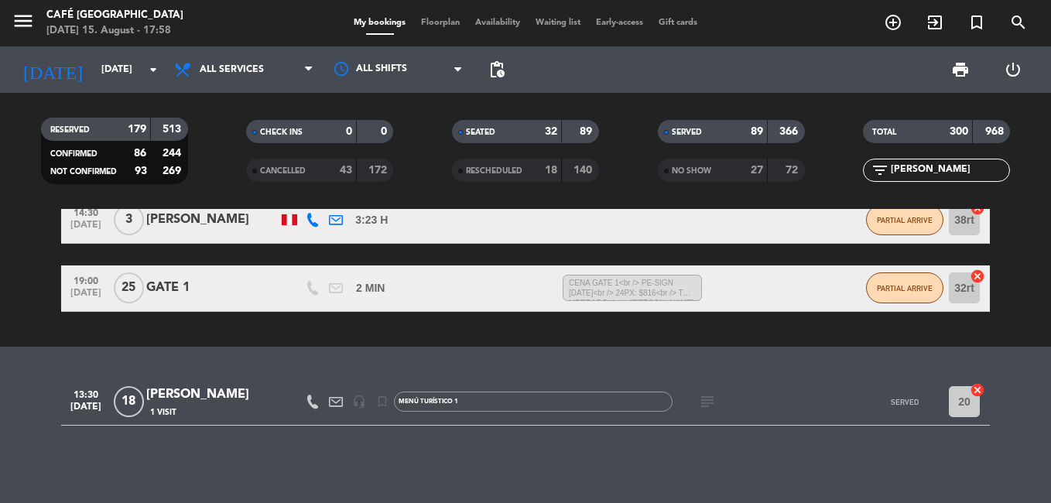
type input "[PERSON_NAME]"
click at [226, 409] on div "1 Visit" at bounding box center [212, 412] width 132 height 13
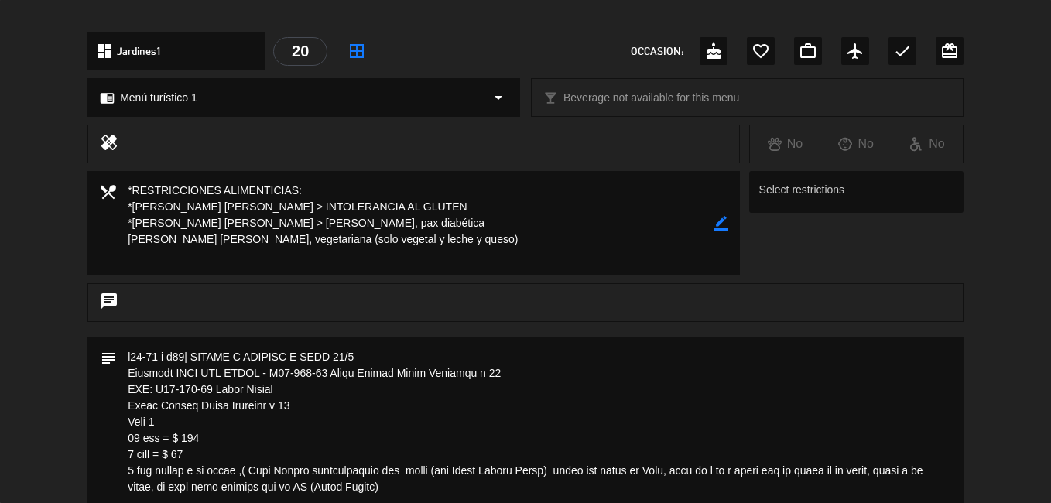
scroll to position [310, 0]
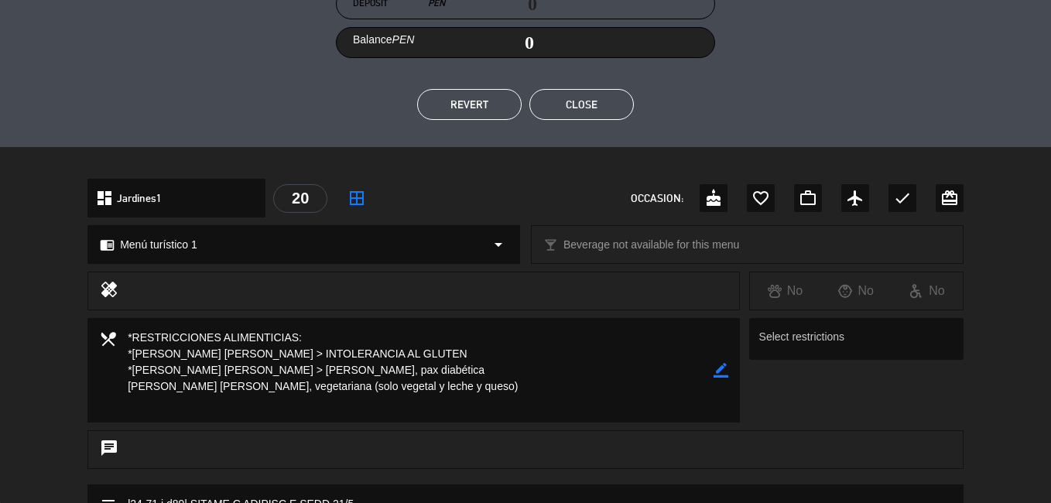
click at [591, 96] on button "Close" at bounding box center [581, 104] width 104 height 31
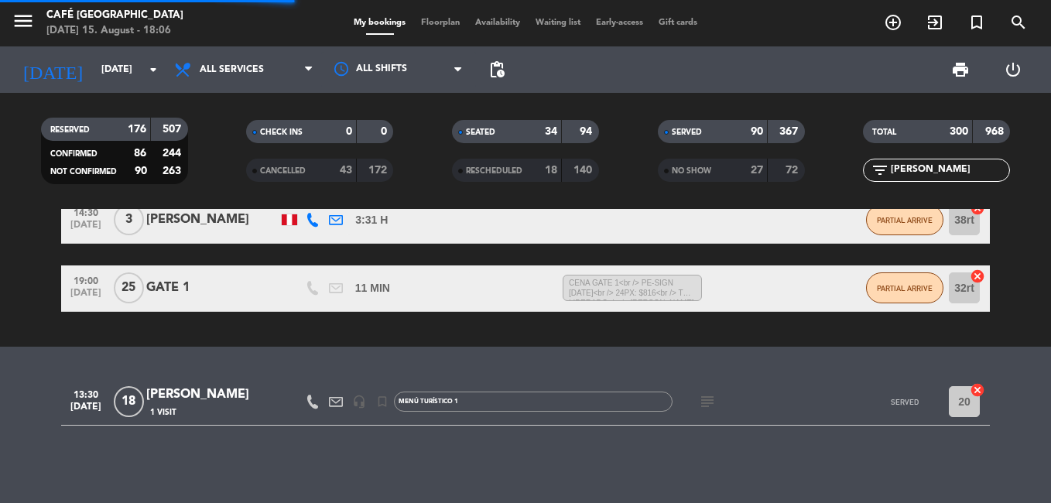
drag, startPoint x: 942, startPoint y: 173, endPoint x: 852, endPoint y: 176, distance: 89.8
click at [853, 176] on div "filter_list [PERSON_NAME]" at bounding box center [936, 170] width 206 height 23
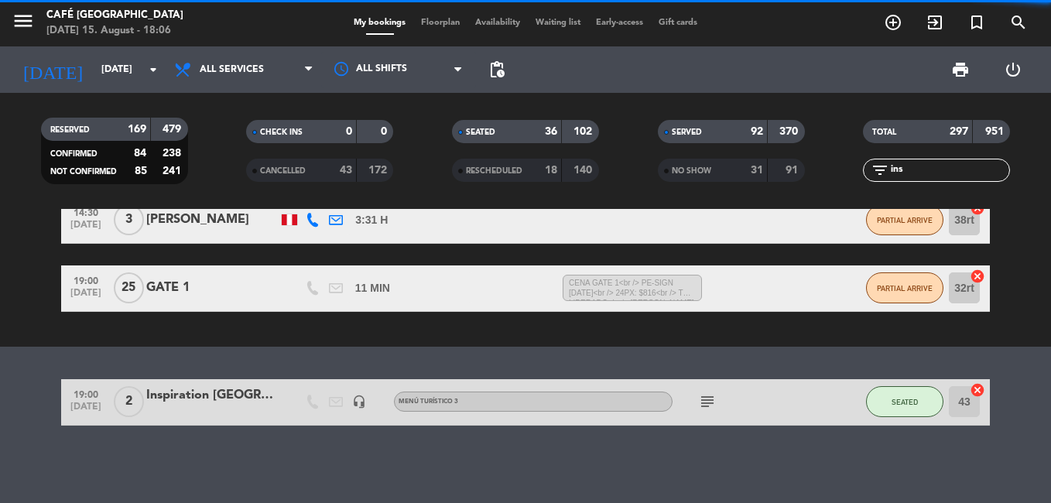
scroll to position [249, 0]
type input "ins"
click at [225, 406] on div "Inspiration [GEOGRAPHIC_DATA] / PAX [PERSON_NAME] x 2" at bounding box center [212, 395] width 132 height 20
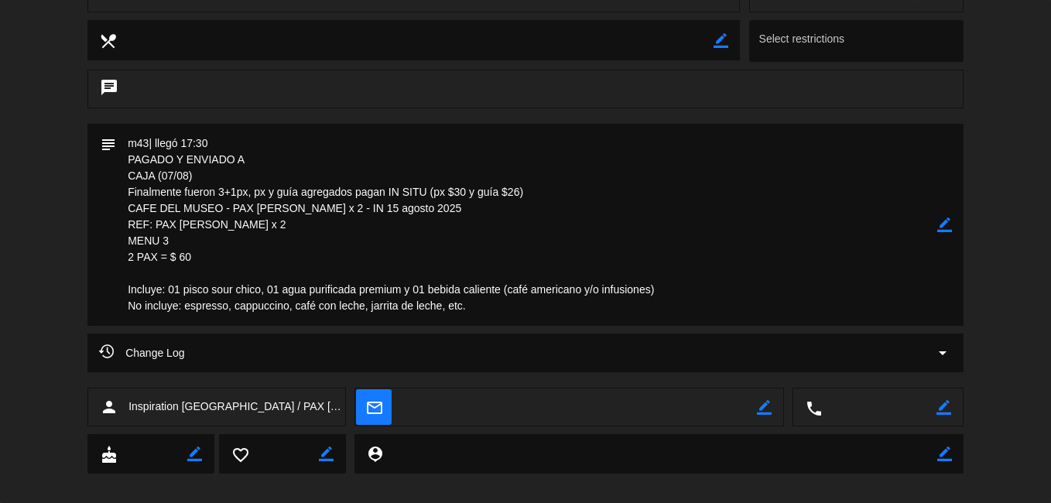
scroll to position [619, 0]
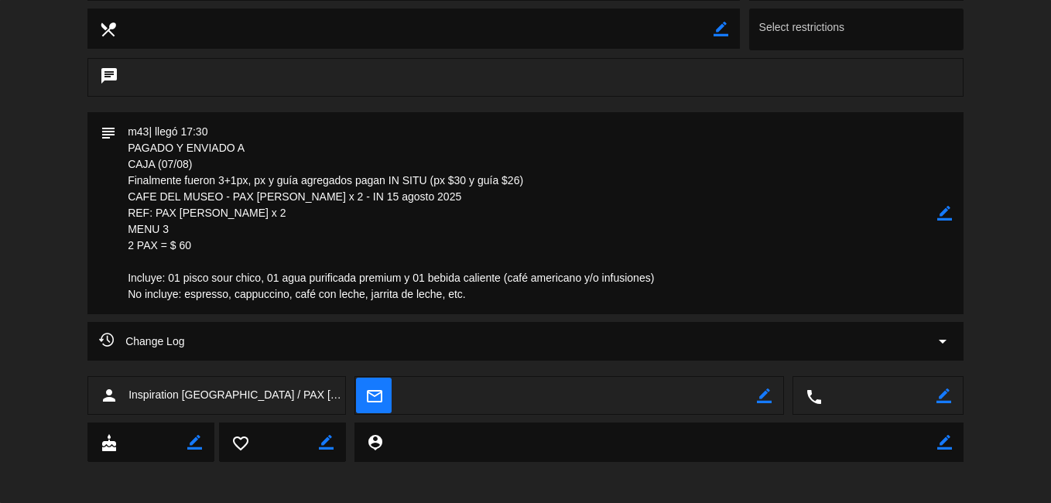
drag, startPoint x: 246, startPoint y: 213, endPoint x: 158, endPoint y: 215, distance: 88.3
click at [158, 215] on textarea at bounding box center [526, 213] width 821 height 202
click at [194, 248] on textarea at bounding box center [526, 213] width 821 height 202
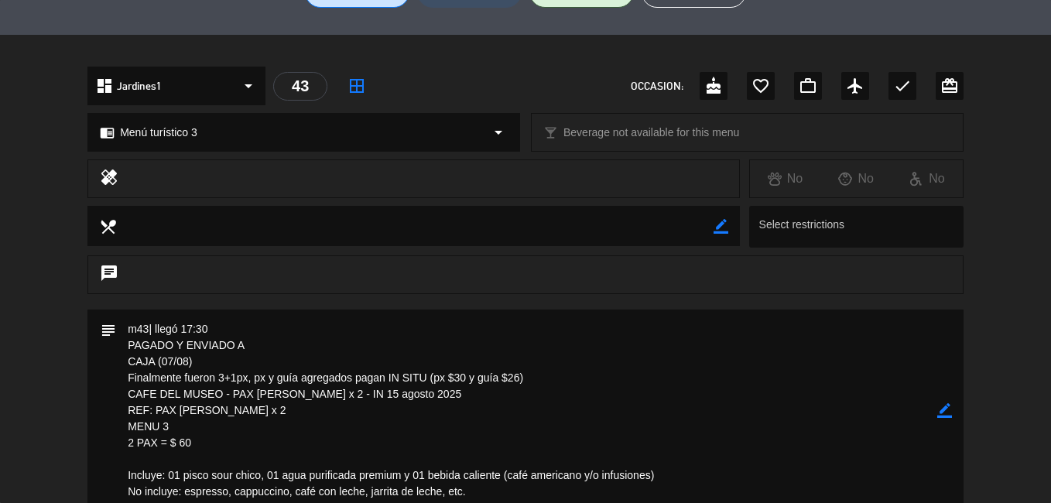
scroll to position [232, 0]
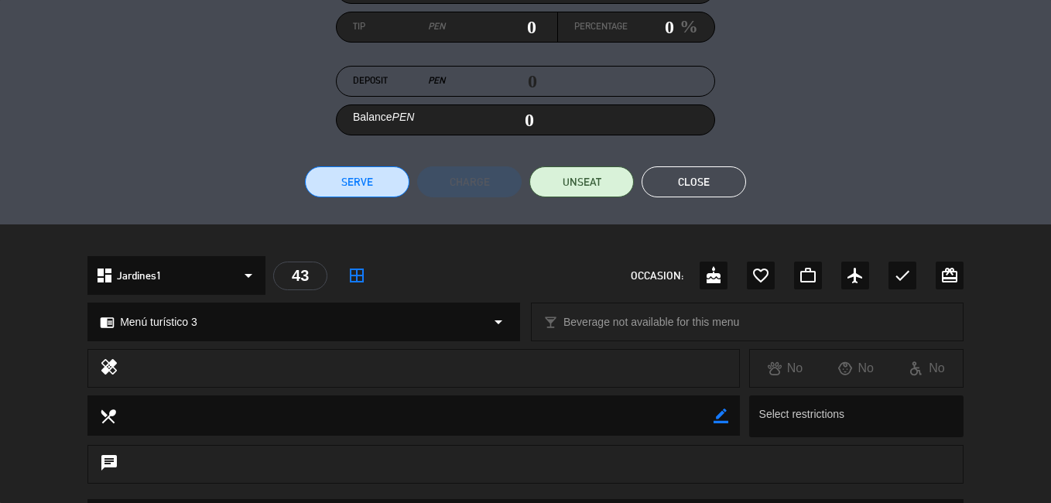
click at [734, 176] on button "Close" at bounding box center [694, 181] width 104 height 31
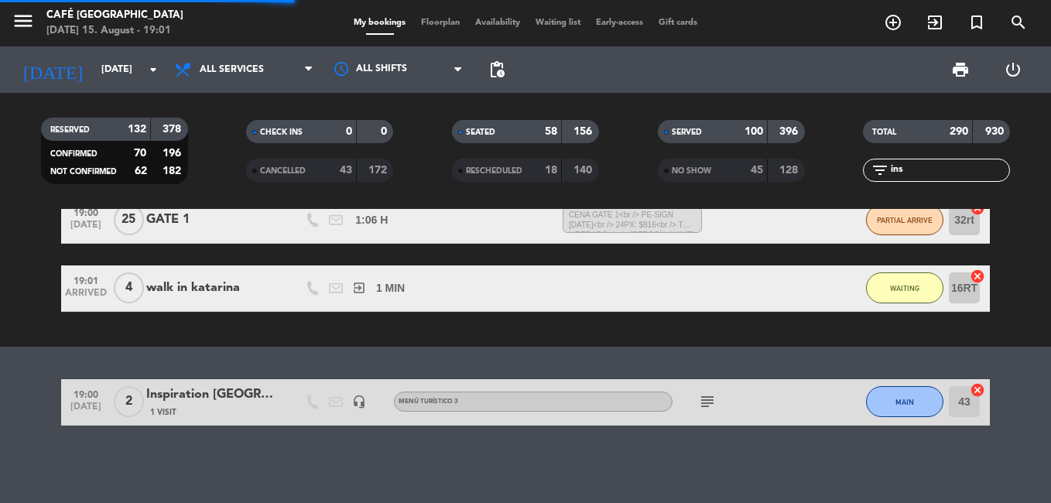
scroll to position [144, 0]
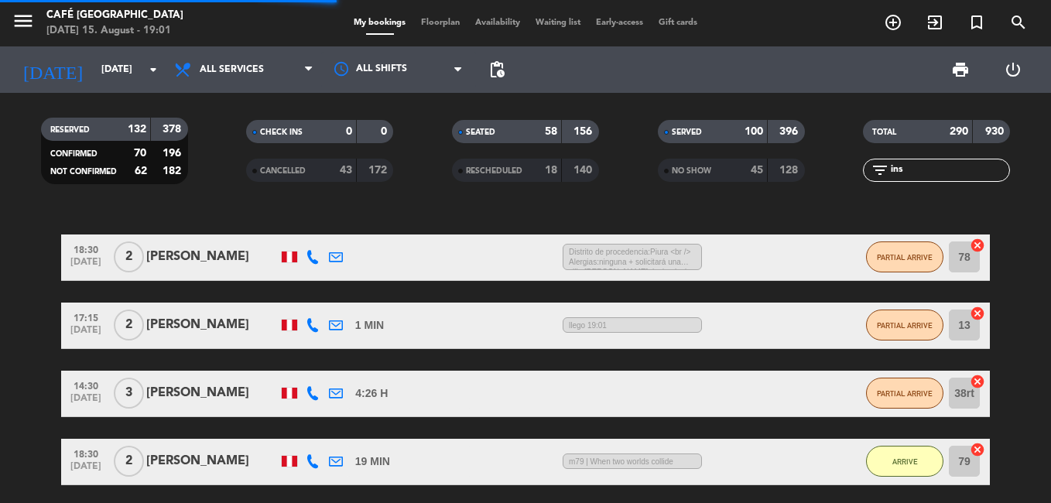
drag, startPoint x: 934, startPoint y: 175, endPoint x: 858, endPoint y: 185, distance: 76.5
click at [861, 185] on div "TOTAL 290 930 filter_list ins" at bounding box center [936, 150] width 206 height 85
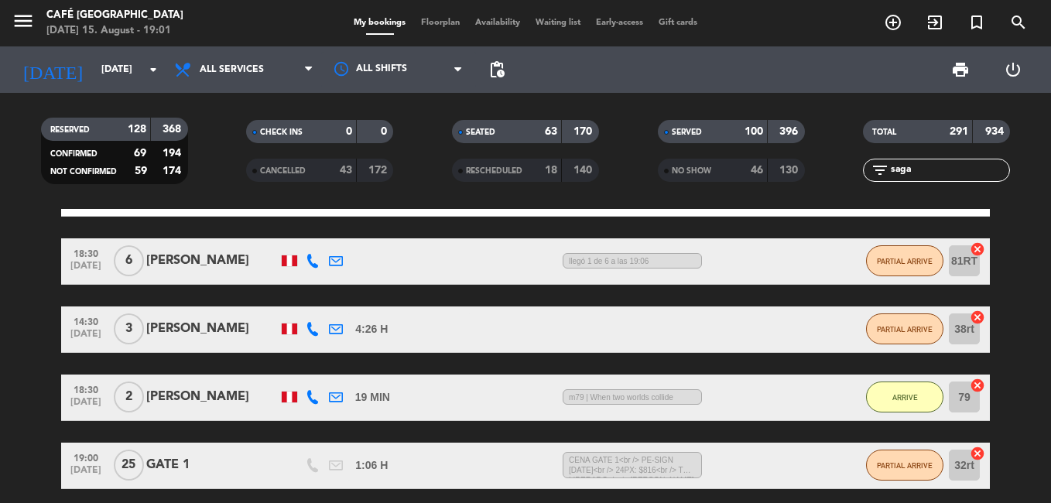
scroll to position [108, 0]
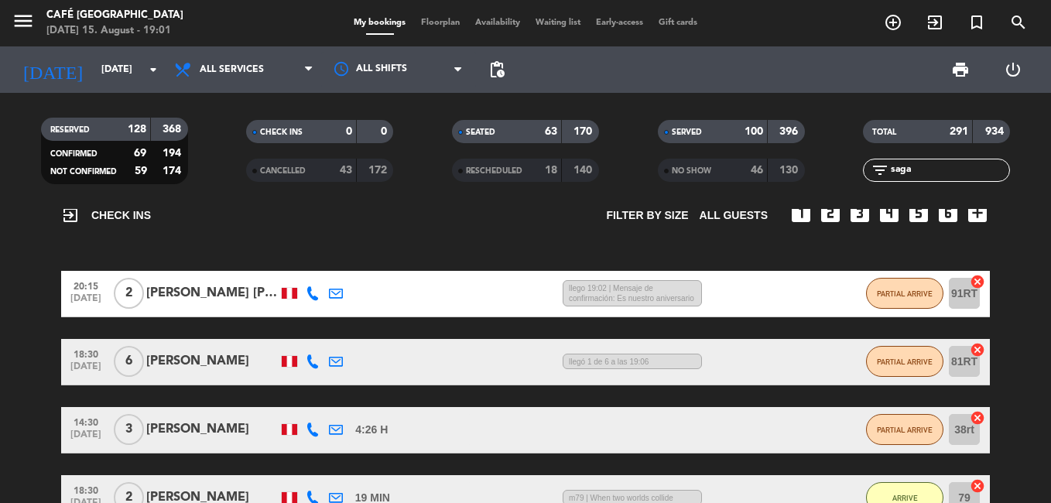
click at [923, 167] on input "saga" at bounding box center [949, 170] width 120 height 17
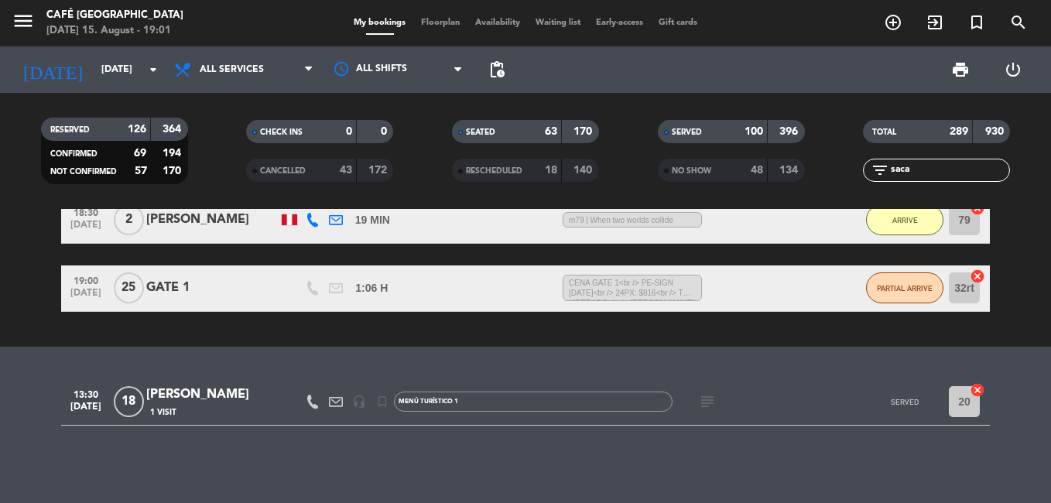
click at [237, 399] on div "[PERSON_NAME]" at bounding box center [212, 395] width 132 height 20
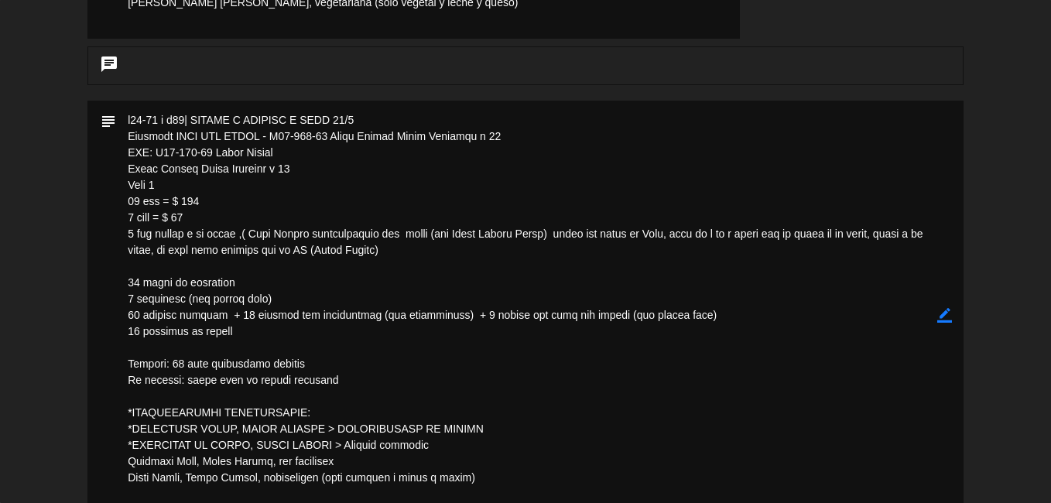
scroll to position [696, 0]
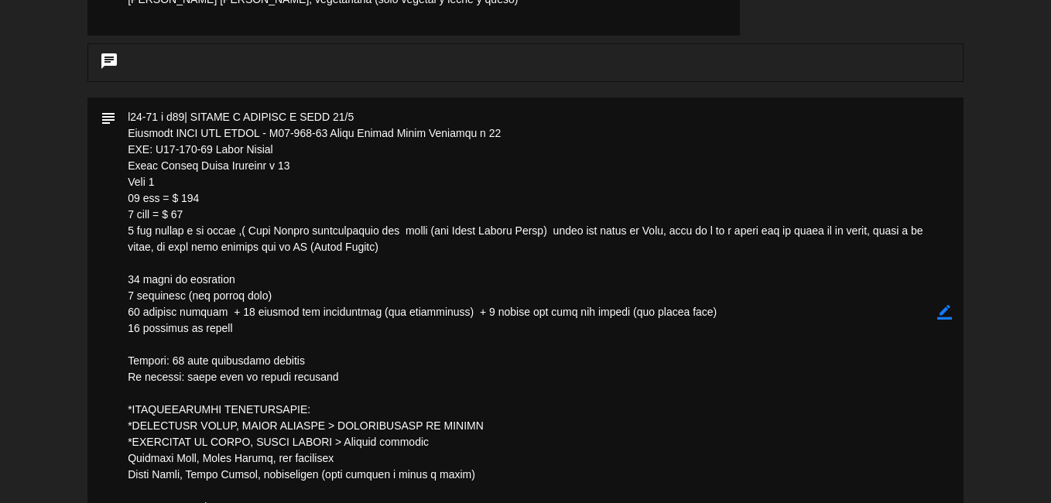
drag, startPoint x: 287, startPoint y: 148, endPoint x: 157, endPoint y: 145, distance: 130.0
click at [157, 145] on textarea at bounding box center [526, 312] width 821 height 429
click at [459, 255] on textarea at bounding box center [526, 312] width 821 height 429
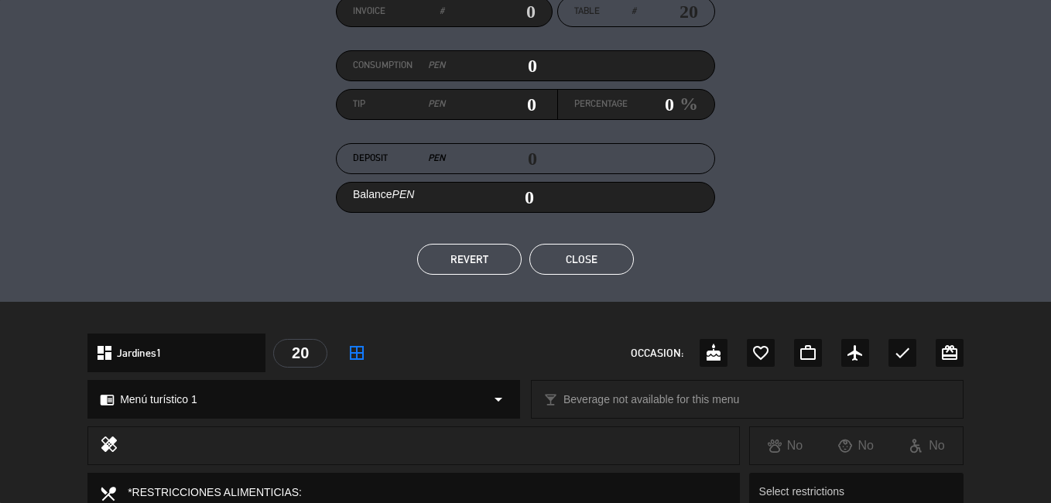
click at [595, 260] on button "Close" at bounding box center [581, 259] width 104 height 31
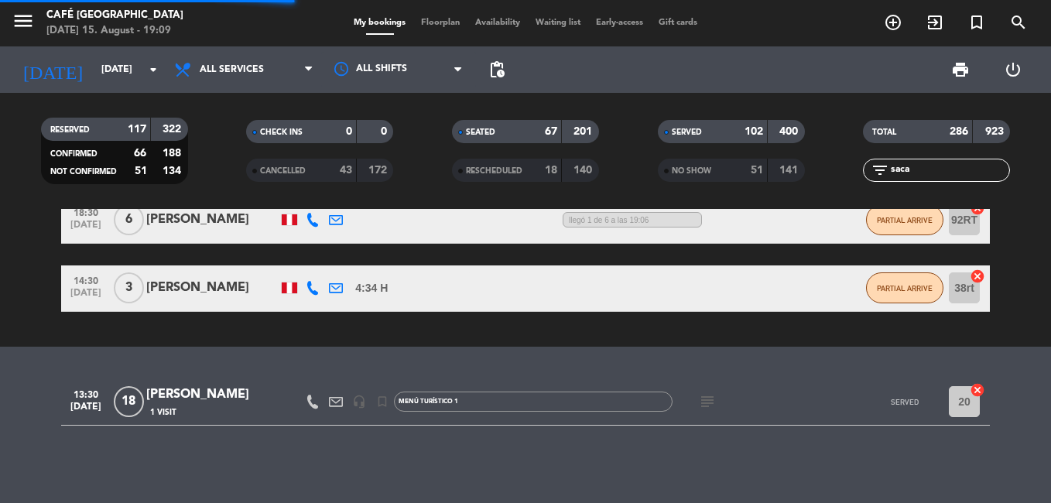
drag, startPoint x: 923, startPoint y: 168, endPoint x: 851, endPoint y: 187, distance: 74.5
click at [851, 187] on div "TOTAL 286 923 filter_list saca" at bounding box center [936, 150] width 206 height 85
type input "peruvi"
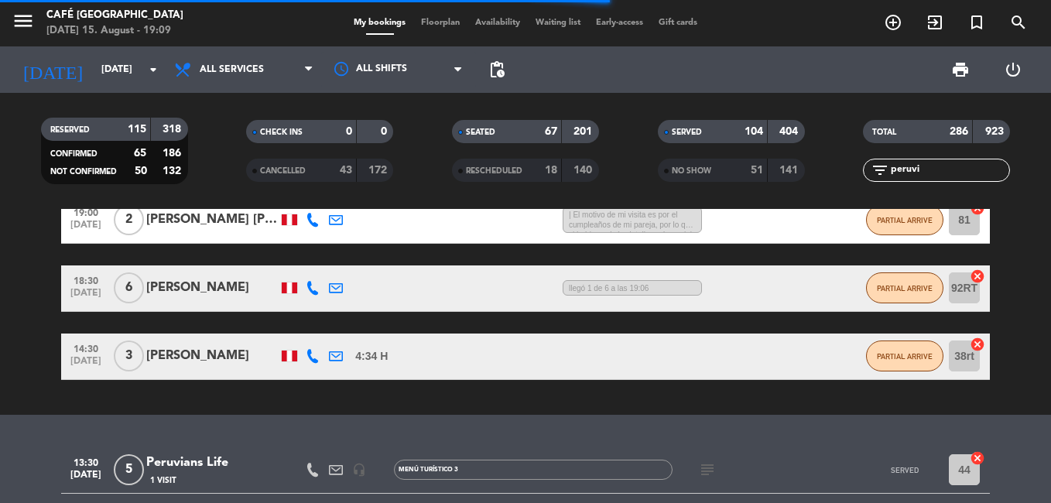
scroll to position [317, 0]
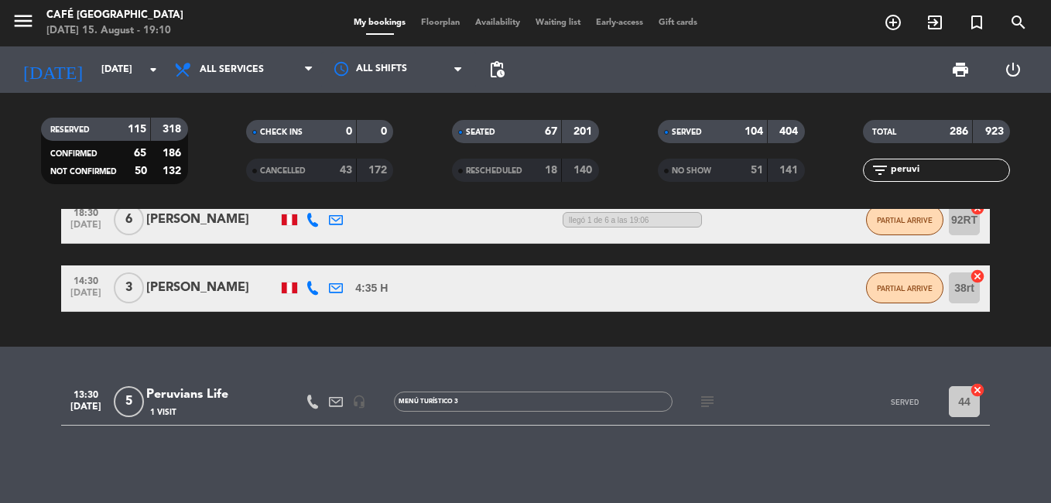
click at [216, 395] on div "Peruvians Life" at bounding box center [212, 395] width 132 height 20
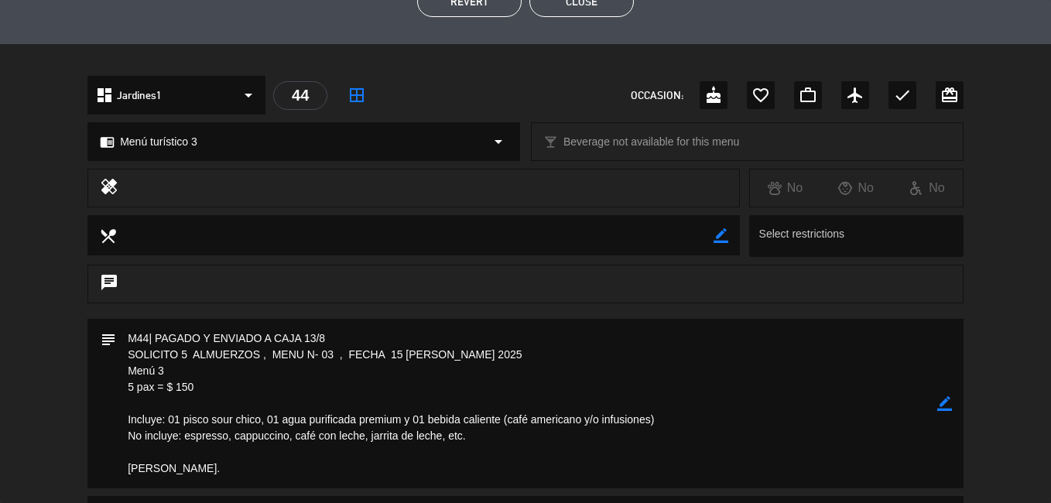
scroll to position [155, 0]
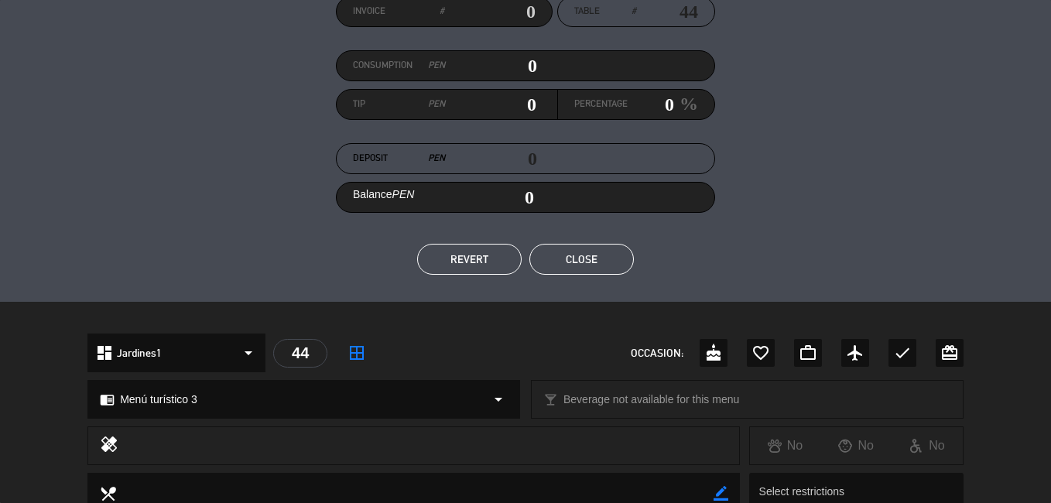
click at [584, 273] on button "Close" at bounding box center [581, 259] width 104 height 31
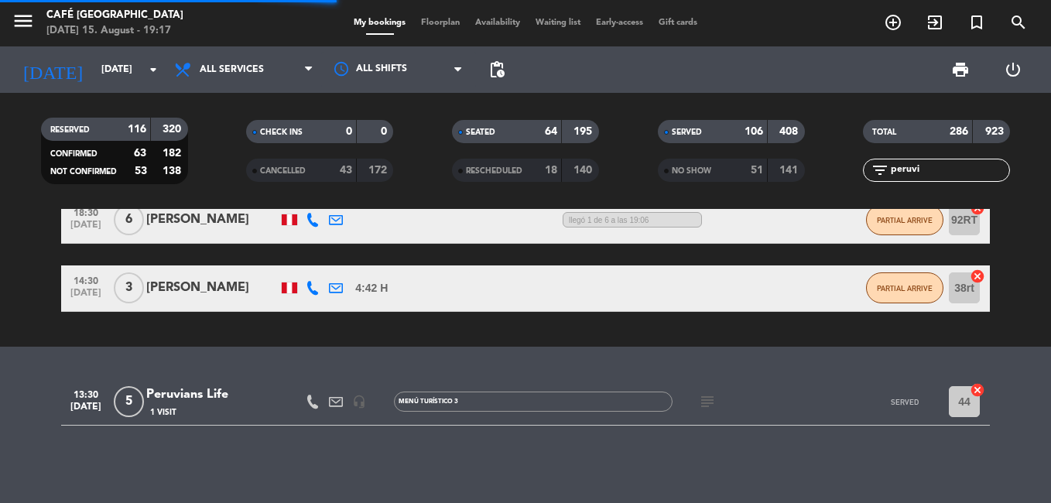
drag, startPoint x: 888, startPoint y: 190, endPoint x: 872, endPoint y: 194, distance: 16.0
click at [872, 194] on div "RESERVED 116 320 CONFIRMED 63 182 NOT CONFIRMED 53 138 CHECK INS 0 0 CANCELLED …" at bounding box center [525, 151] width 1051 height 116
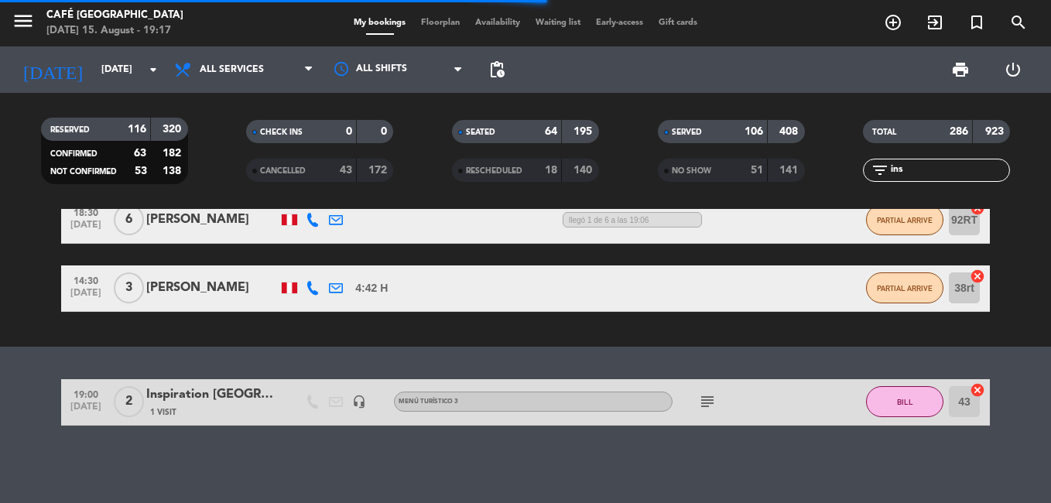
scroll to position [296, 0]
click at [195, 405] on div "Inspiration [GEOGRAPHIC_DATA] / PAX [PERSON_NAME] x 2" at bounding box center [212, 395] width 132 height 20
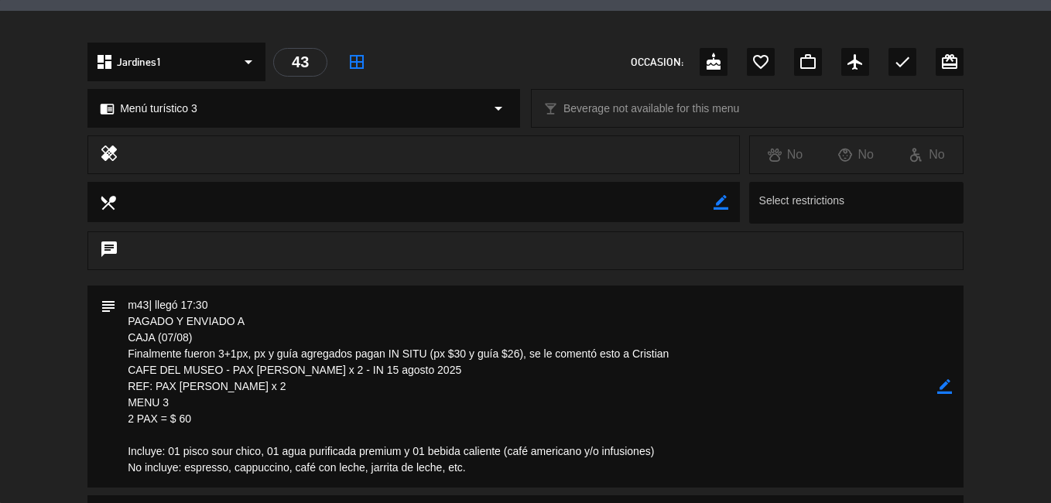
scroll to position [619, 0]
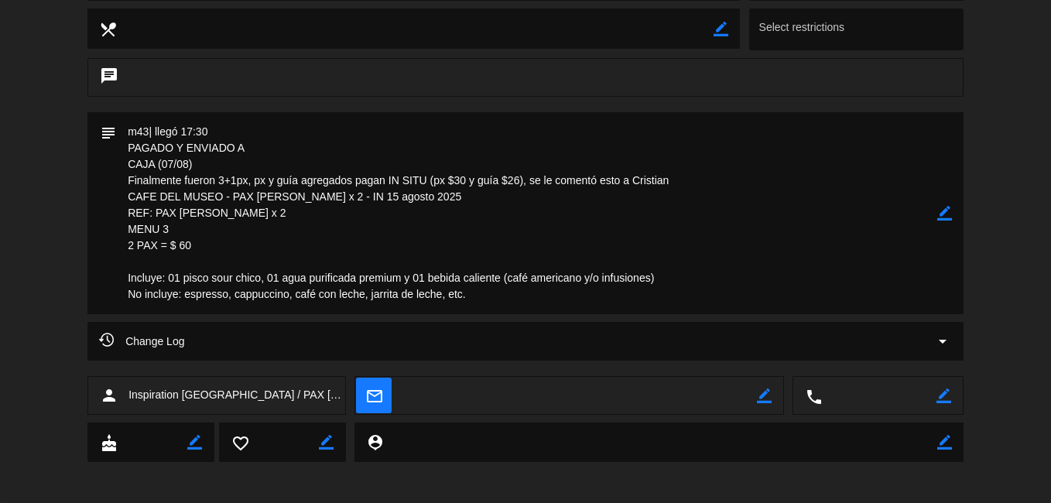
drag, startPoint x: 241, startPoint y: 210, endPoint x: 158, endPoint y: 218, distance: 83.9
click at [158, 218] on textarea at bounding box center [526, 213] width 821 height 202
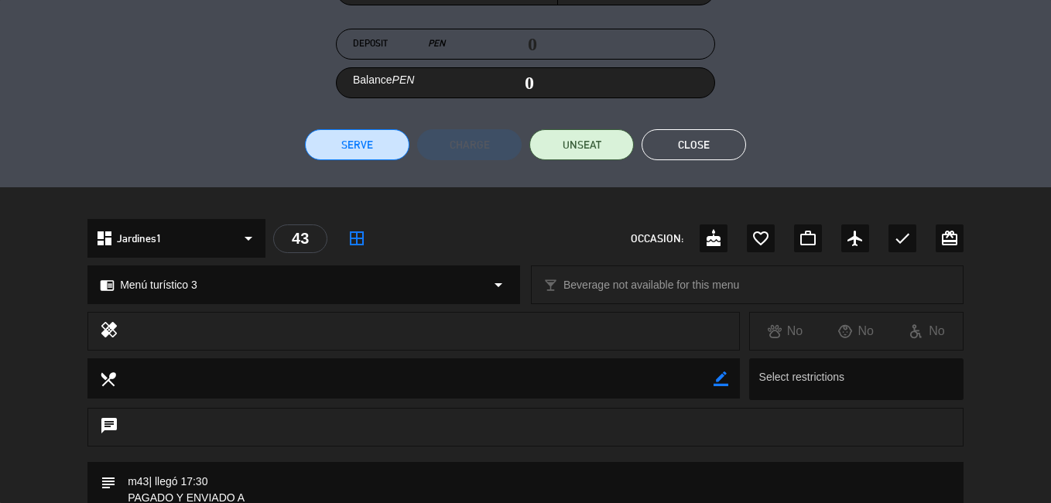
scroll to position [155, 0]
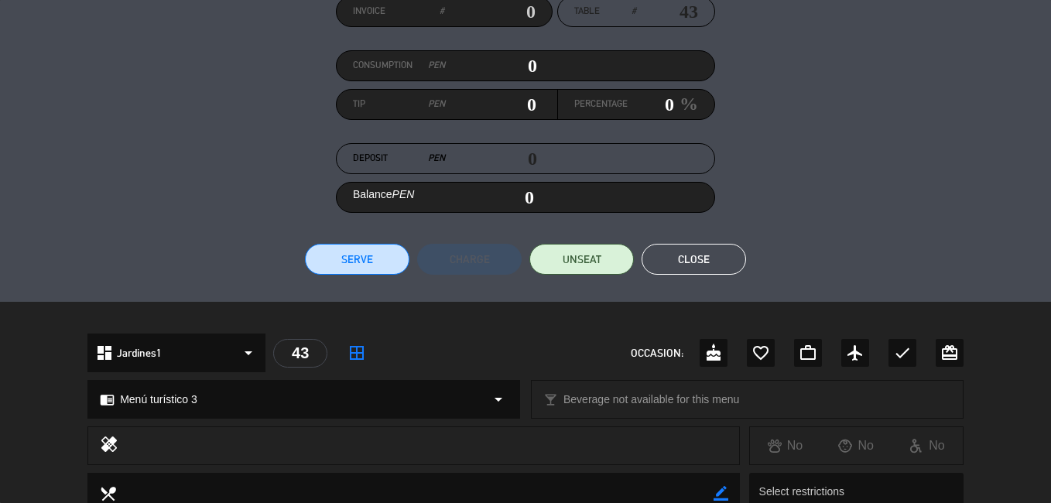
click at [707, 265] on button "Close" at bounding box center [694, 259] width 104 height 31
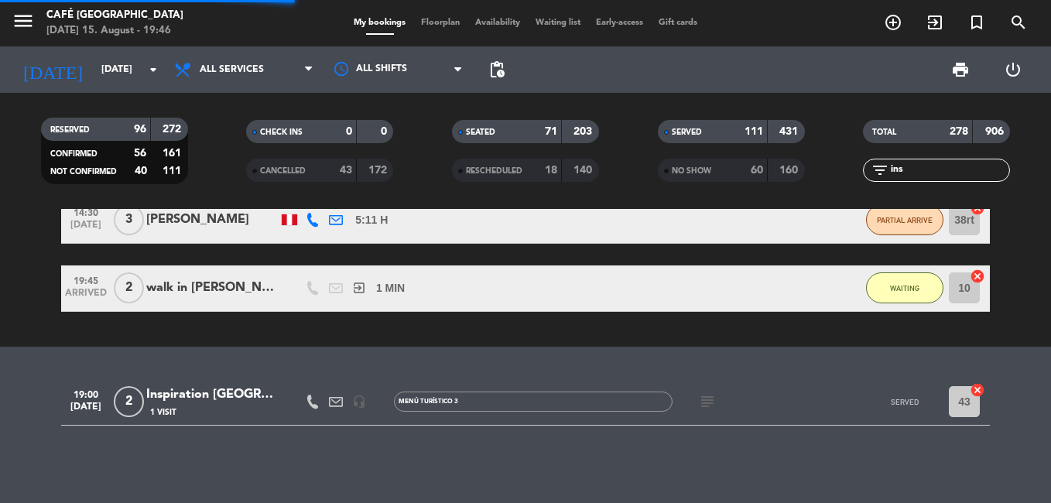
click at [932, 169] on input "ins" at bounding box center [949, 170] width 120 height 17
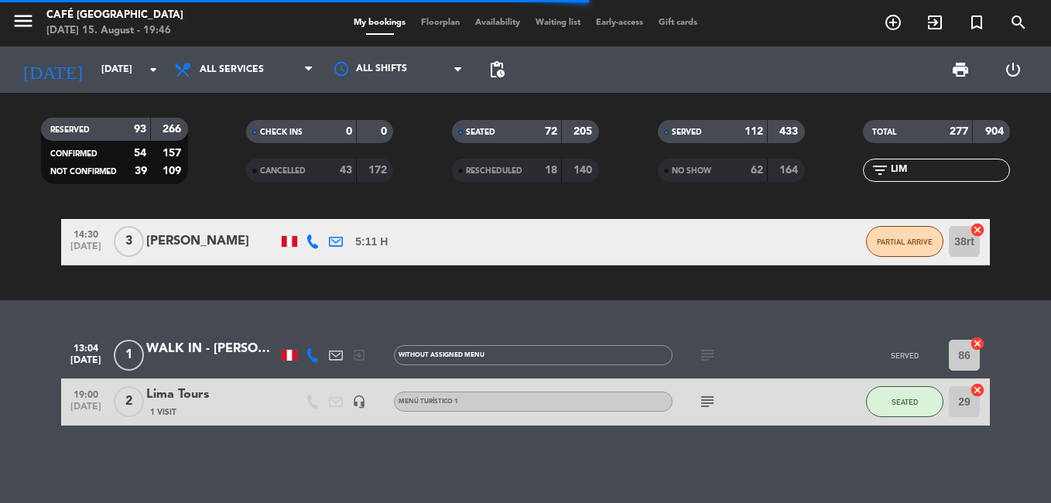
scroll to position [342, 0]
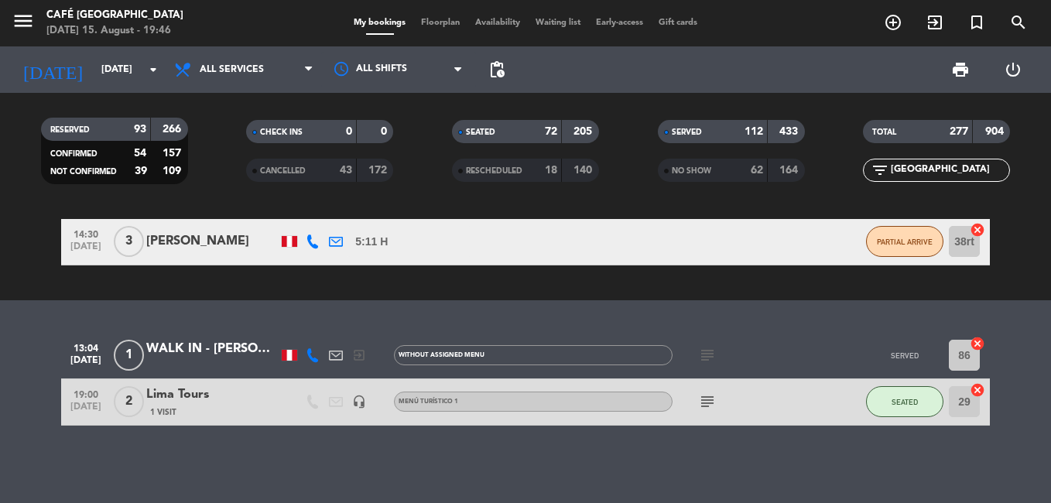
click at [183, 395] on div "Lima Tours" at bounding box center [212, 395] width 132 height 20
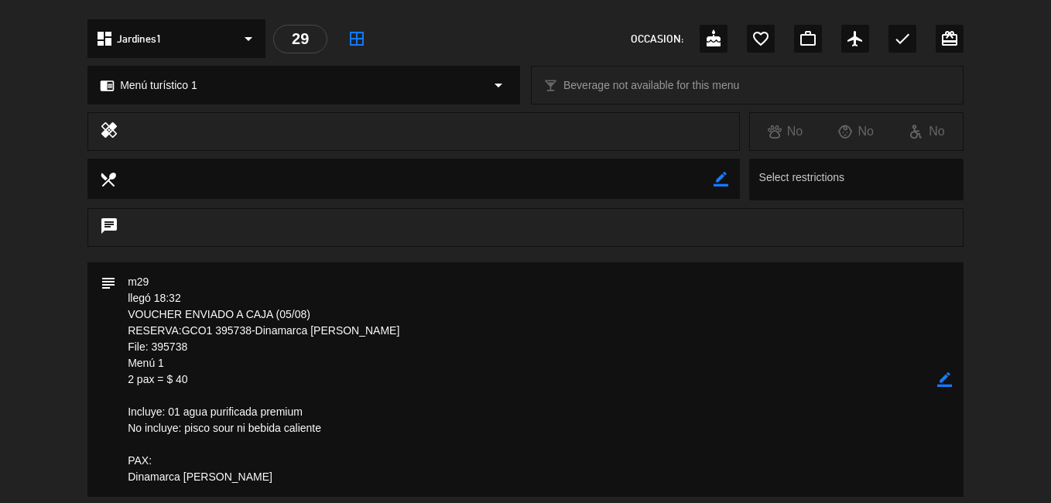
scroll to position [619, 0]
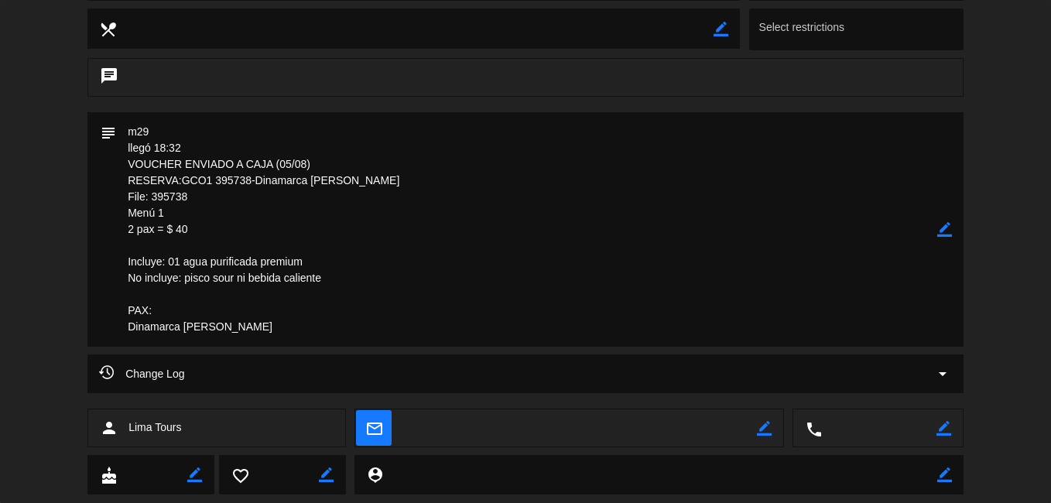
drag, startPoint x: 188, startPoint y: 195, endPoint x: 154, endPoint y: 199, distance: 34.3
click at [154, 199] on textarea at bounding box center [526, 229] width 821 height 234
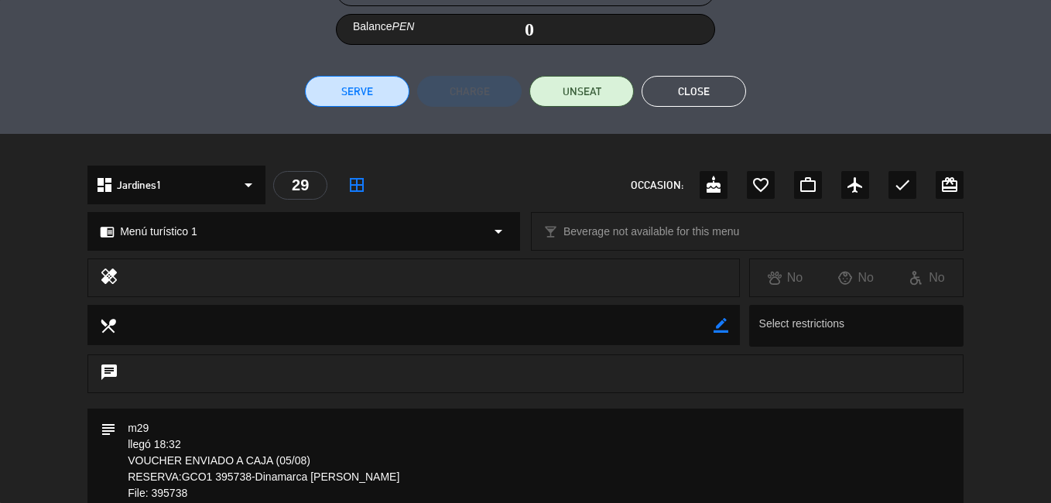
scroll to position [155, 0]
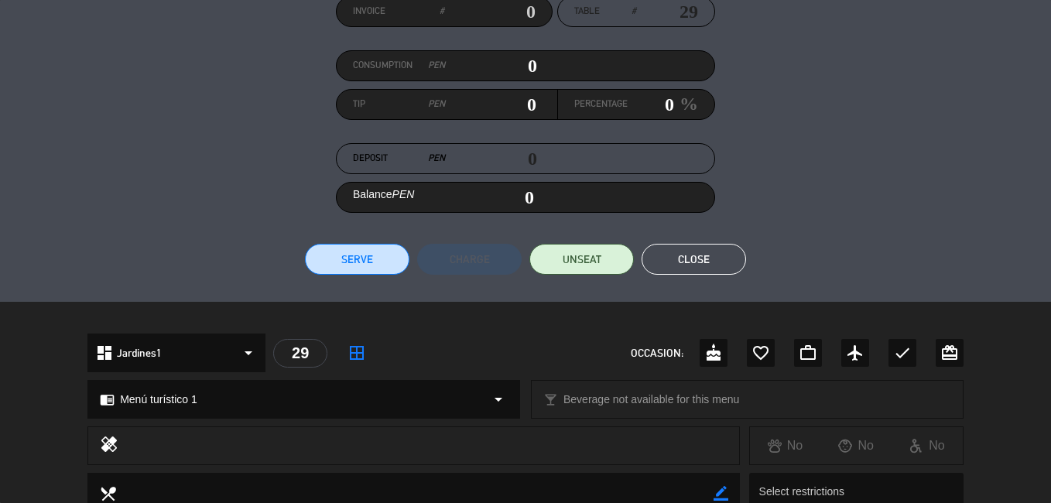
click at [691, 249] on button "Close" at bounding box center [694, 259] width 104 height 31
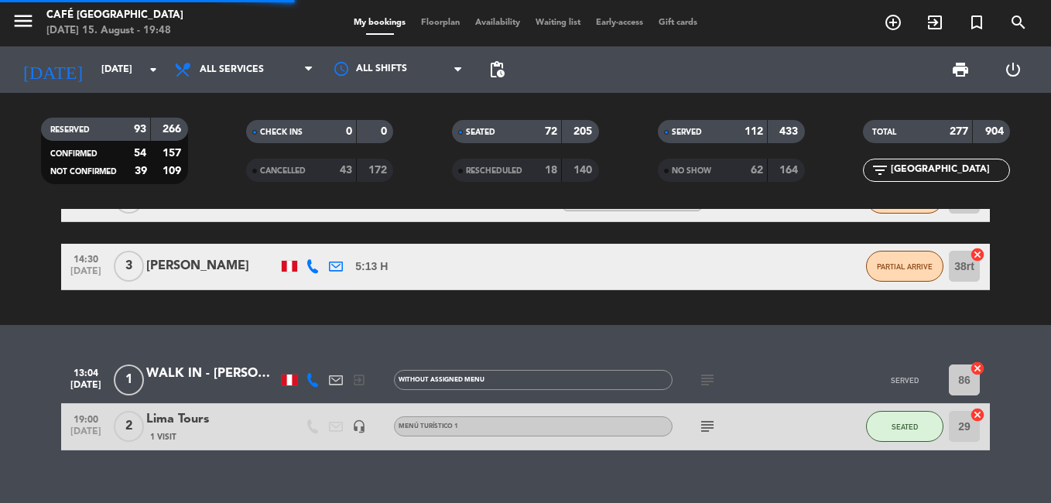
click at [929, 173] on input "[GEOGRAPHIC_DATA]" at bounding box center [949, 170] width 120 height 17
click at [929, 165] on input "[GEOGRAPHIC_DATA]" at bounding box center [949, 170] width 120 height 17
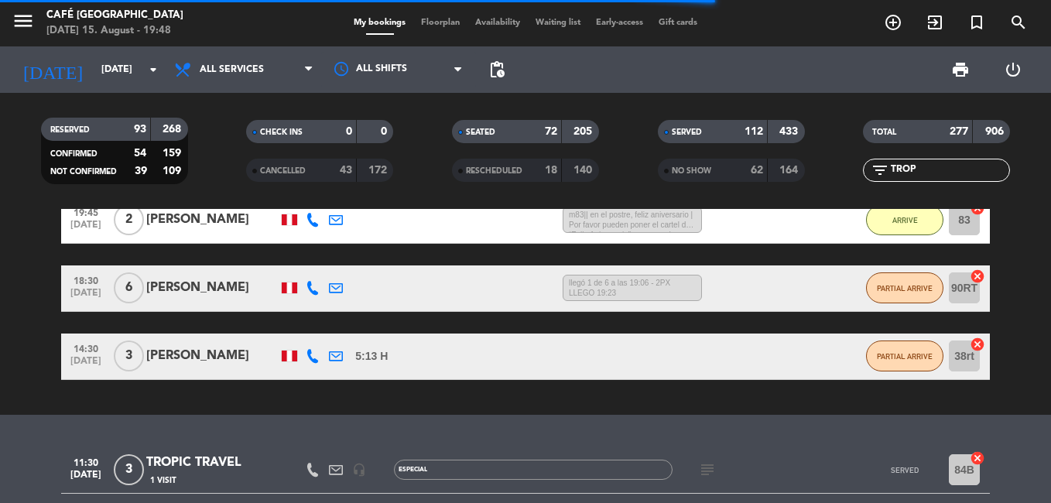
scroll to position [385, 0]
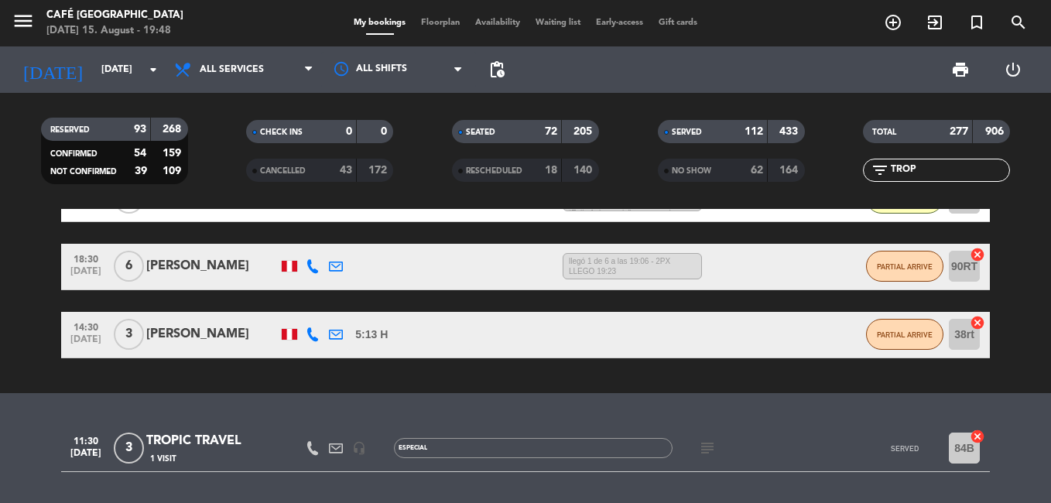
click at [203, 438] on div "TROPIC TRAVEL" at bounding box center [212, 441] width 132 height 20
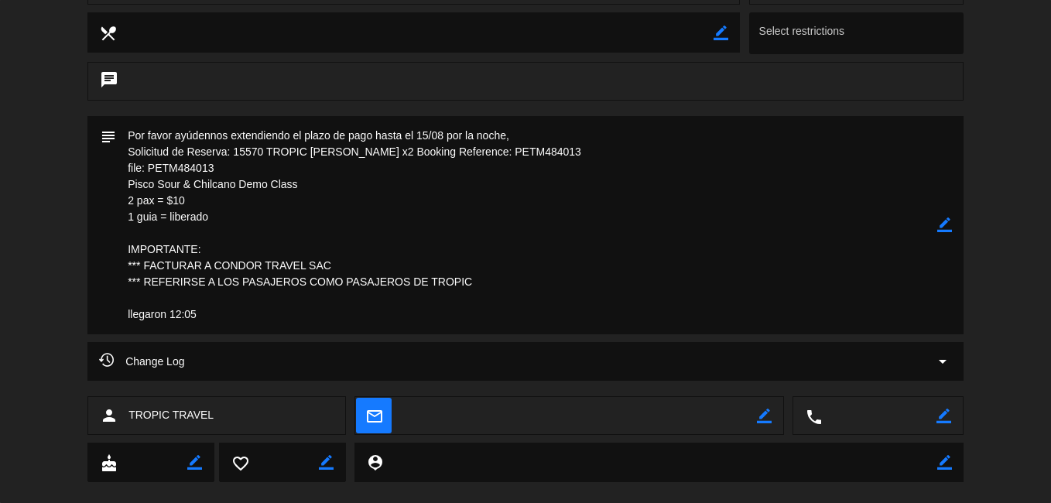
scroll to position [619, 0]
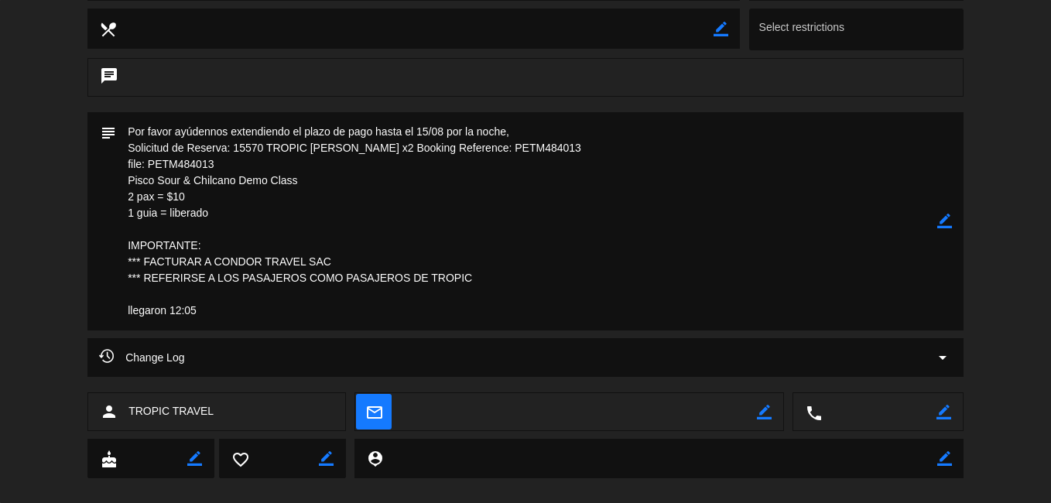
drag, startPoint x: 216, startPoint y: 165, endPoint x: 149, endPoint y: 171, distance: 67.6
click at [149, 171] on textarea at bounding box center [526, 221] width 821 height 218
drag, startPoint x: 149, startPoint y: 171, endPoint x: 166, endPoint y: 171, distance: 17.0
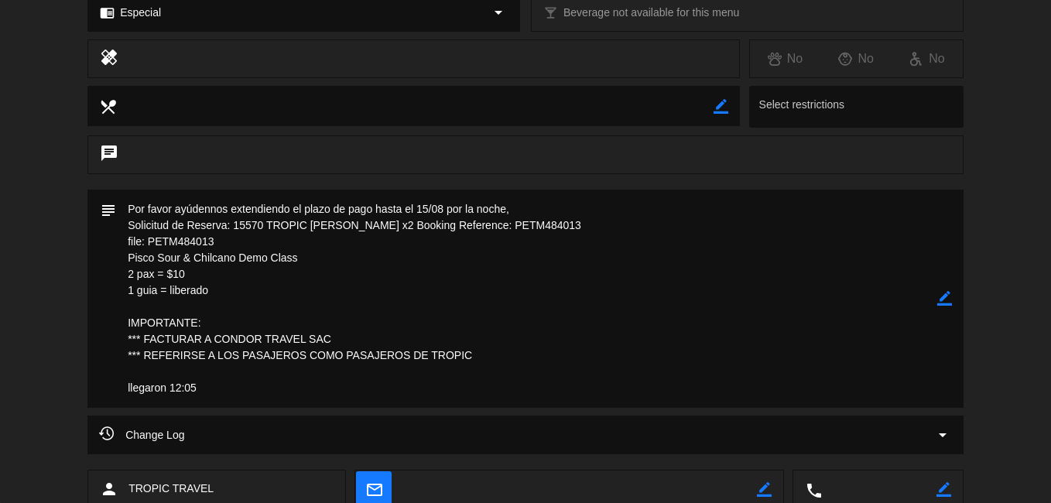
scroll to position [155, 0]
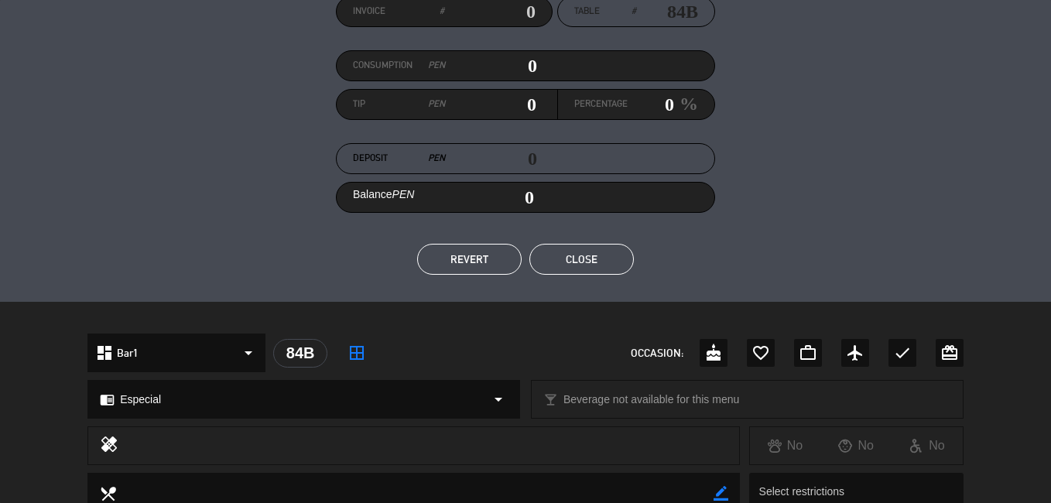
click at [581, 266] on button "Close" at bounding box center [581, 259] width 104 height 31
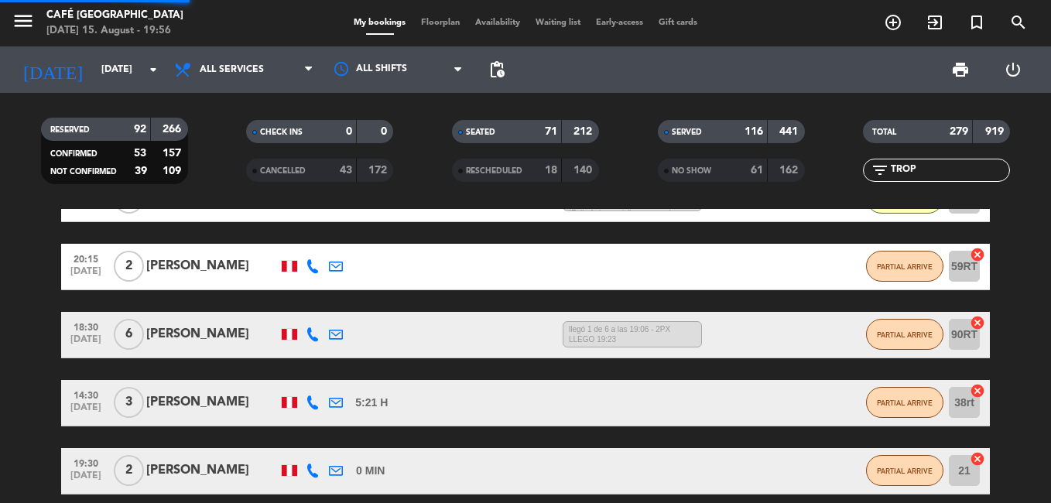
click at [933, 163] on input "TROP" at bounding box center [949, 170] width 120 height 17
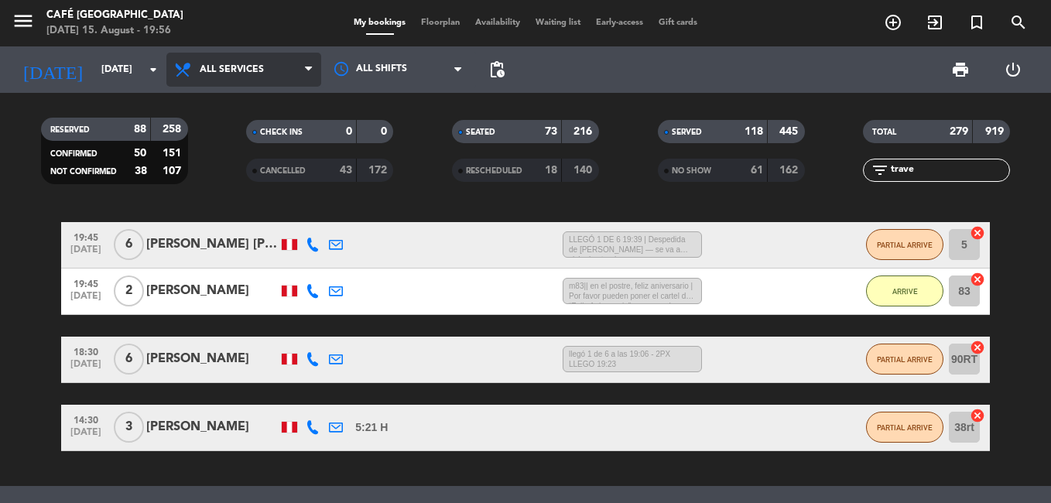
type input "trave"
click at [219, 80] on span "All services" at bounding box center [243, 70] width 155 height 34
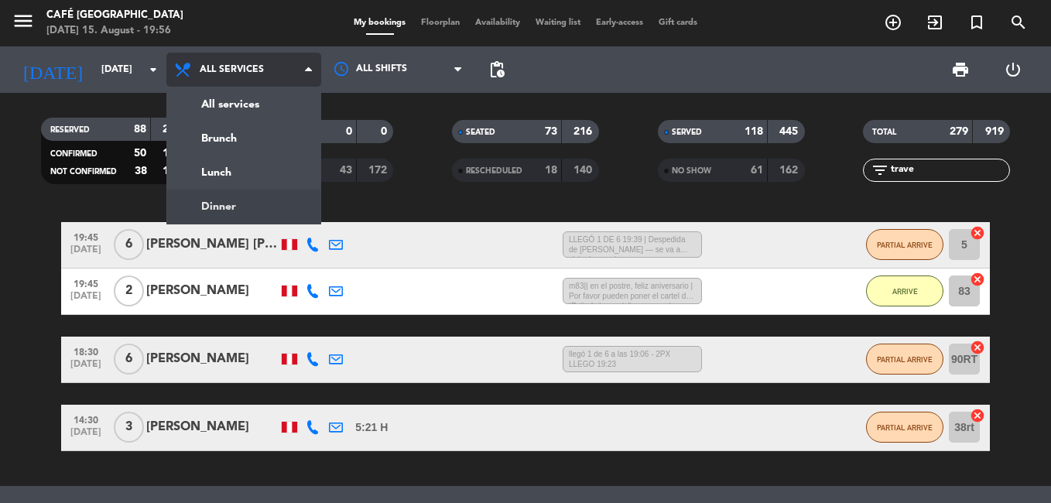
click at [246, 195] on div "menu Café Museo Larco [DATE] 15. August - 19:56 My bookings Floorplan Availabil…" at bounding box center [525, 104] width 1051 height 209
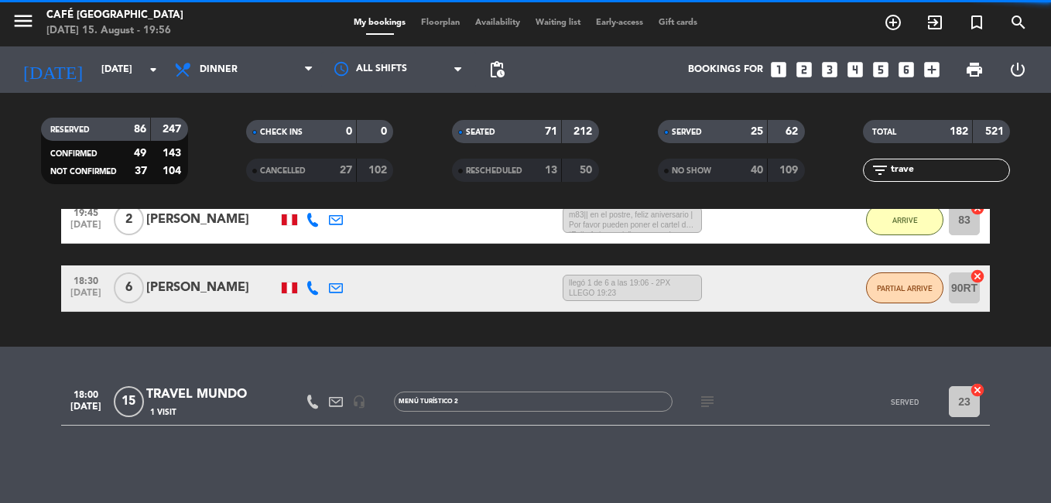
scroll to position [495, 0]
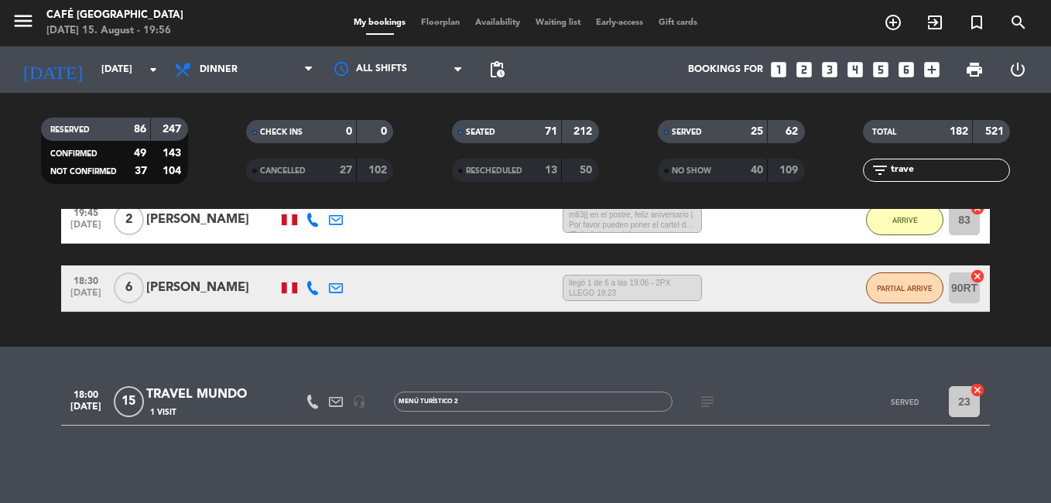
click at [200, 392] on div "TRAVEL MUNDO" at bounding box center [212, 395] width 132 height 20
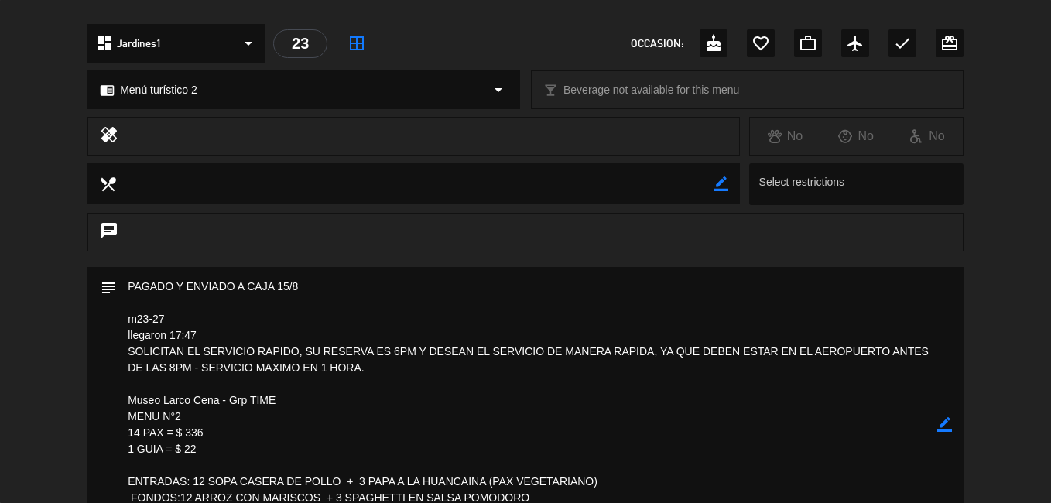
scroll to position [619, 0]
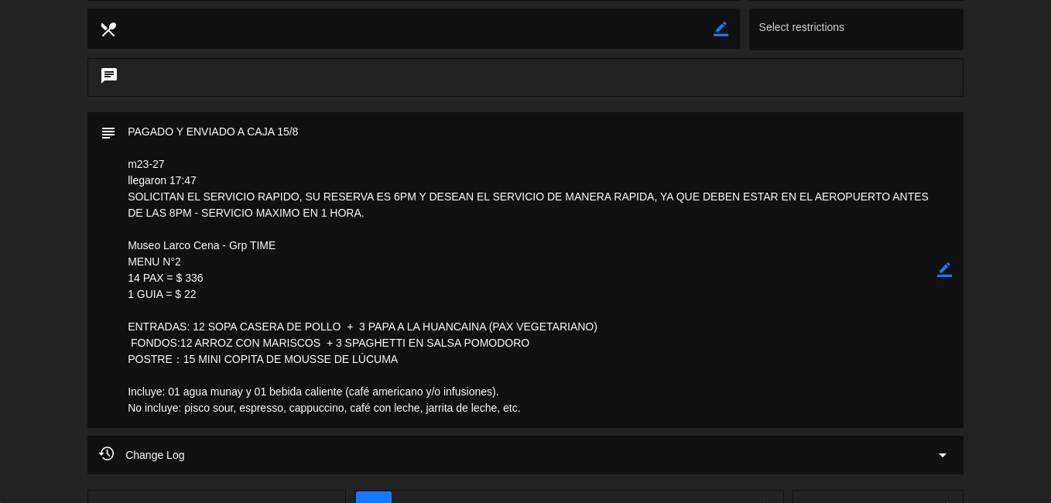
drag, startPoint x: 279, startPoint y: 248, endPoint x: 228, endPoint y: 250, distance: 51.9
click at [228, 250] on textarea at bounding box center [526, 270] width 821 height 316
drag, startPoint x: 228, startPoint y: 250, endPoint x: 265, endPoint y: 248, distance: 38.0
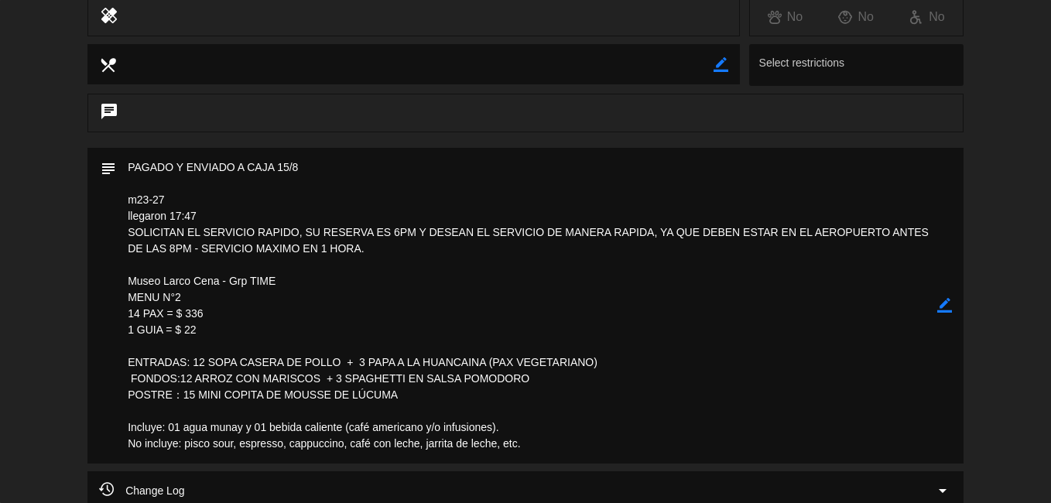
scroll to position [351, 0]
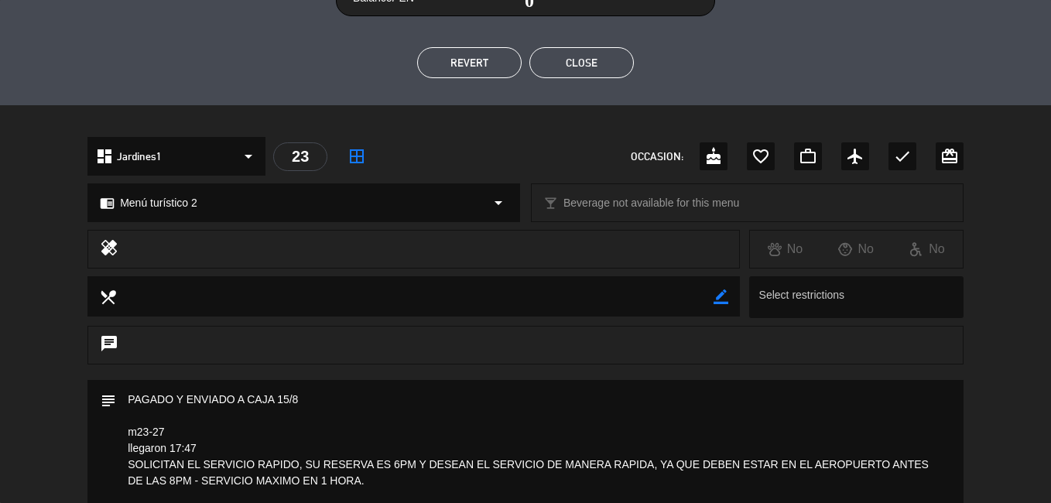
click at [601, 71] on button "Close" at bounding box center [581, 62] width 104 height 31
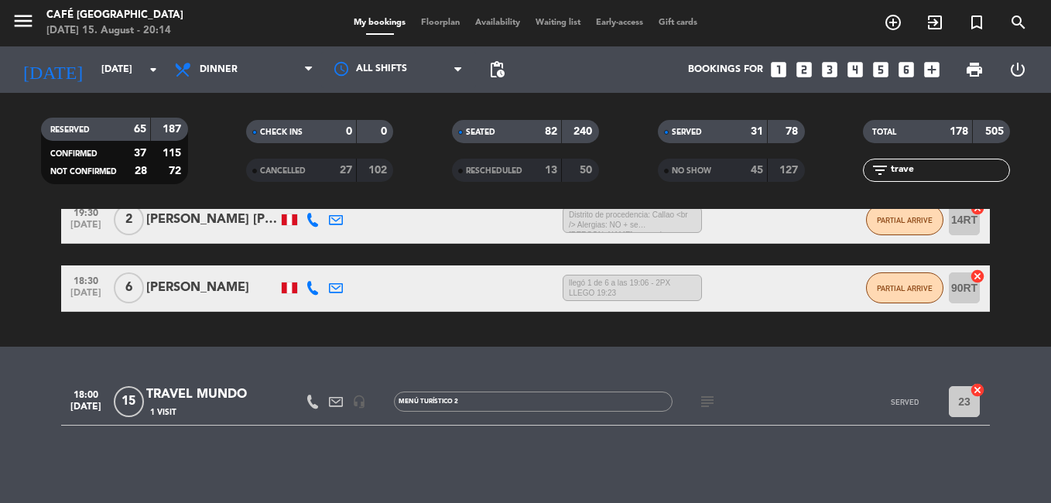
click at [912, 175] on input "trave" at bounding box center [949, 170] width 120 height 17
click at [936, 167] on input "trave" at bounding box center [949, 170] width 120 height 17
click at [937, 166] on input "trave" at bounding box center [949, 170] width 120 height 17
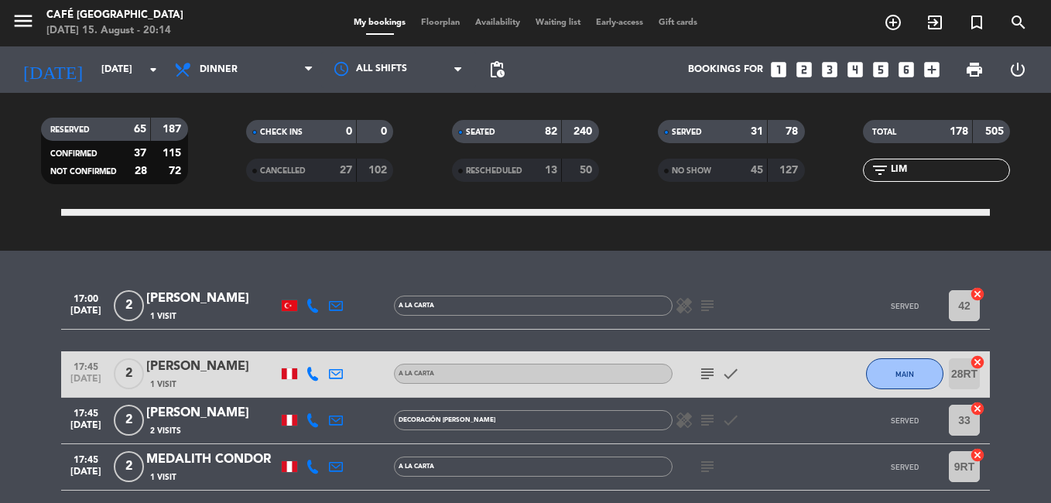
scroll to position [560, 0]
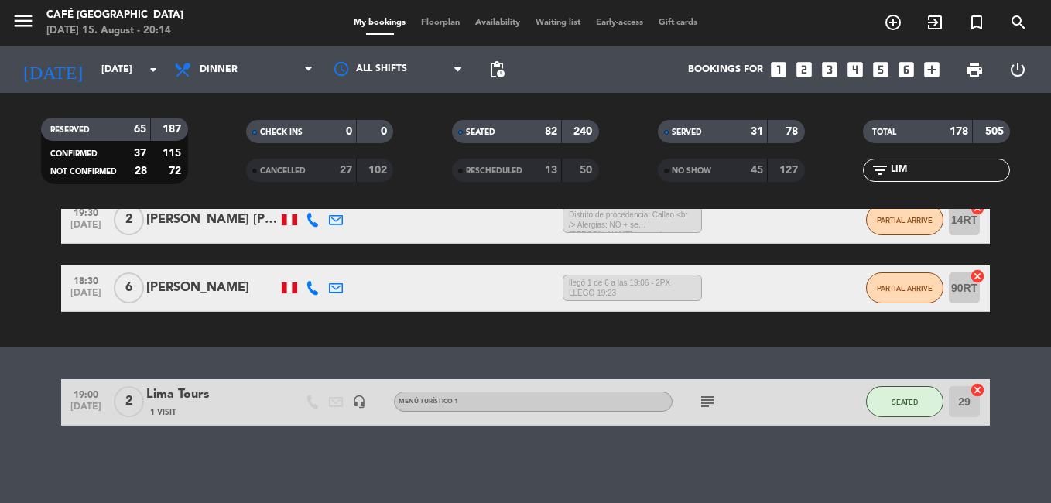
type input "LIMA TOURS"
click at [167, 391] on div "Lima Tours" at bounding box center [212, 395] width 132 height 20
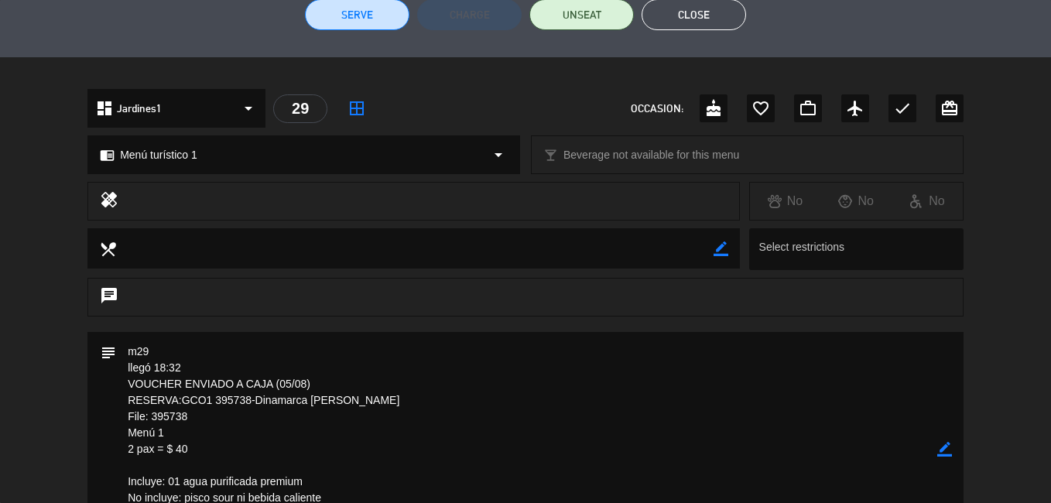
scroll to position [619, 0]
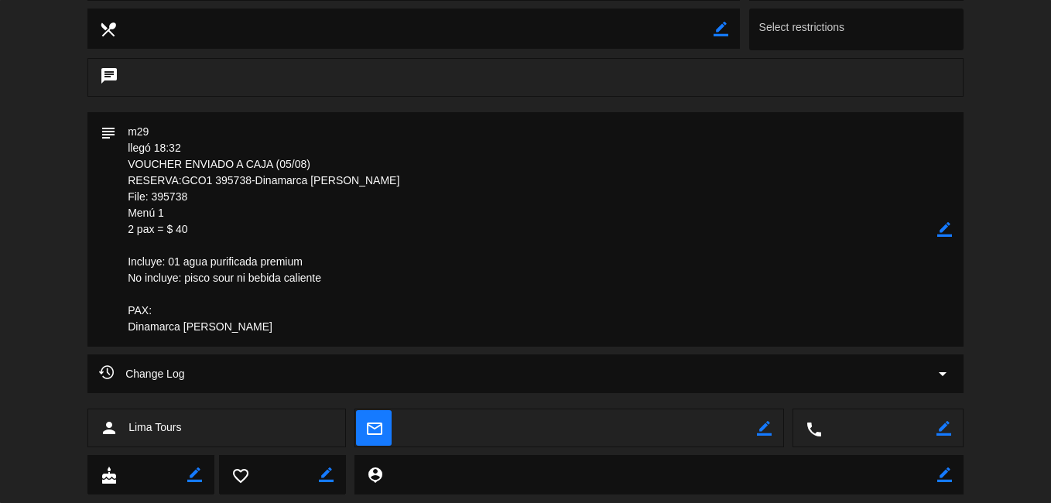
drag, startPoint x: 190, startPoint y: 196, endPoint x: 152, endPoint y: 199, distance: 38.0
click at [152, 199] on textarea at bounding box center [526, 229] width 821 height 234
